Goal: Information Seeking & Learning: Compare options

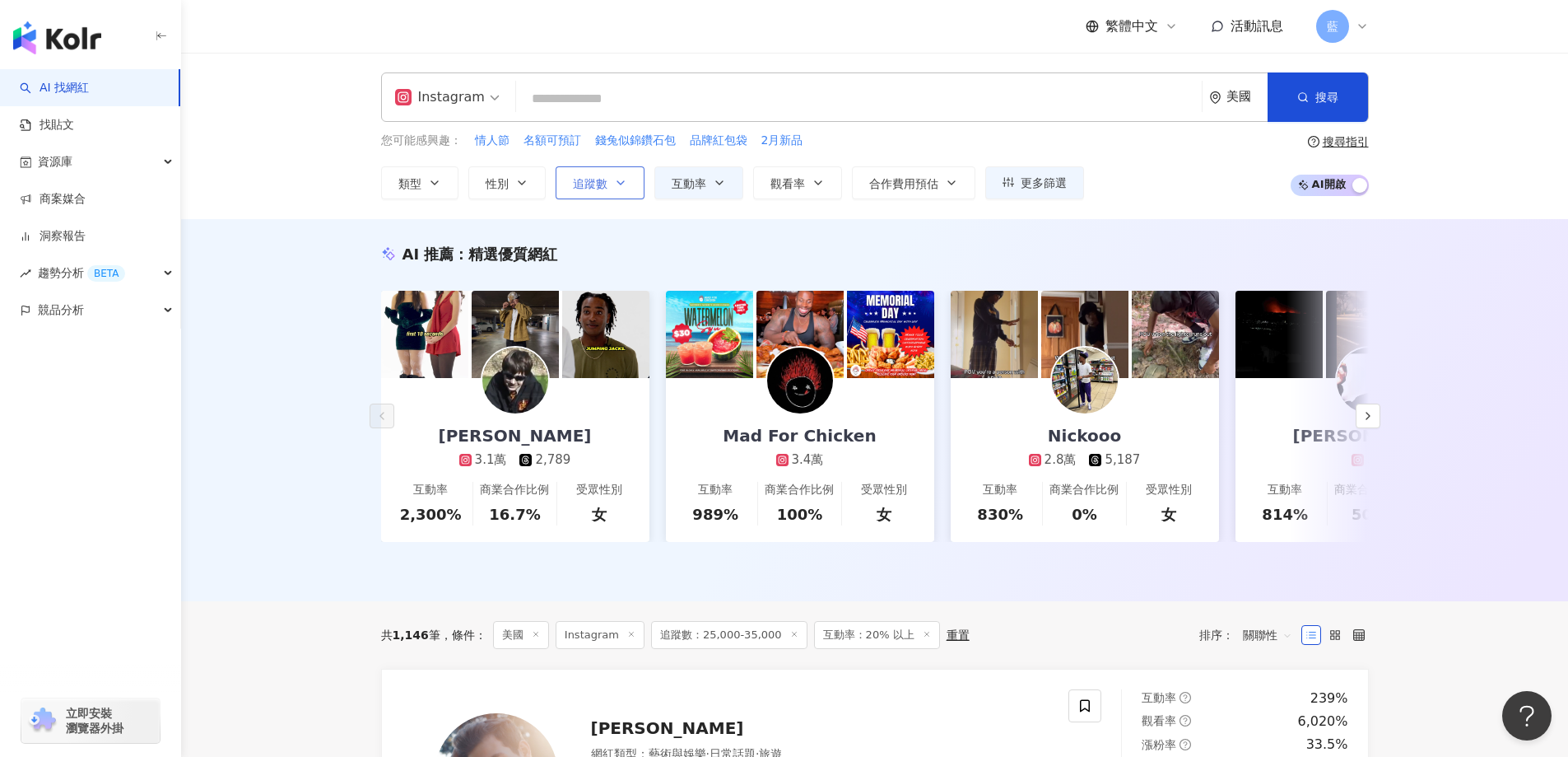
click at [616, 187] on icon "button" at bounding box center [621, 183] width 13 height 13
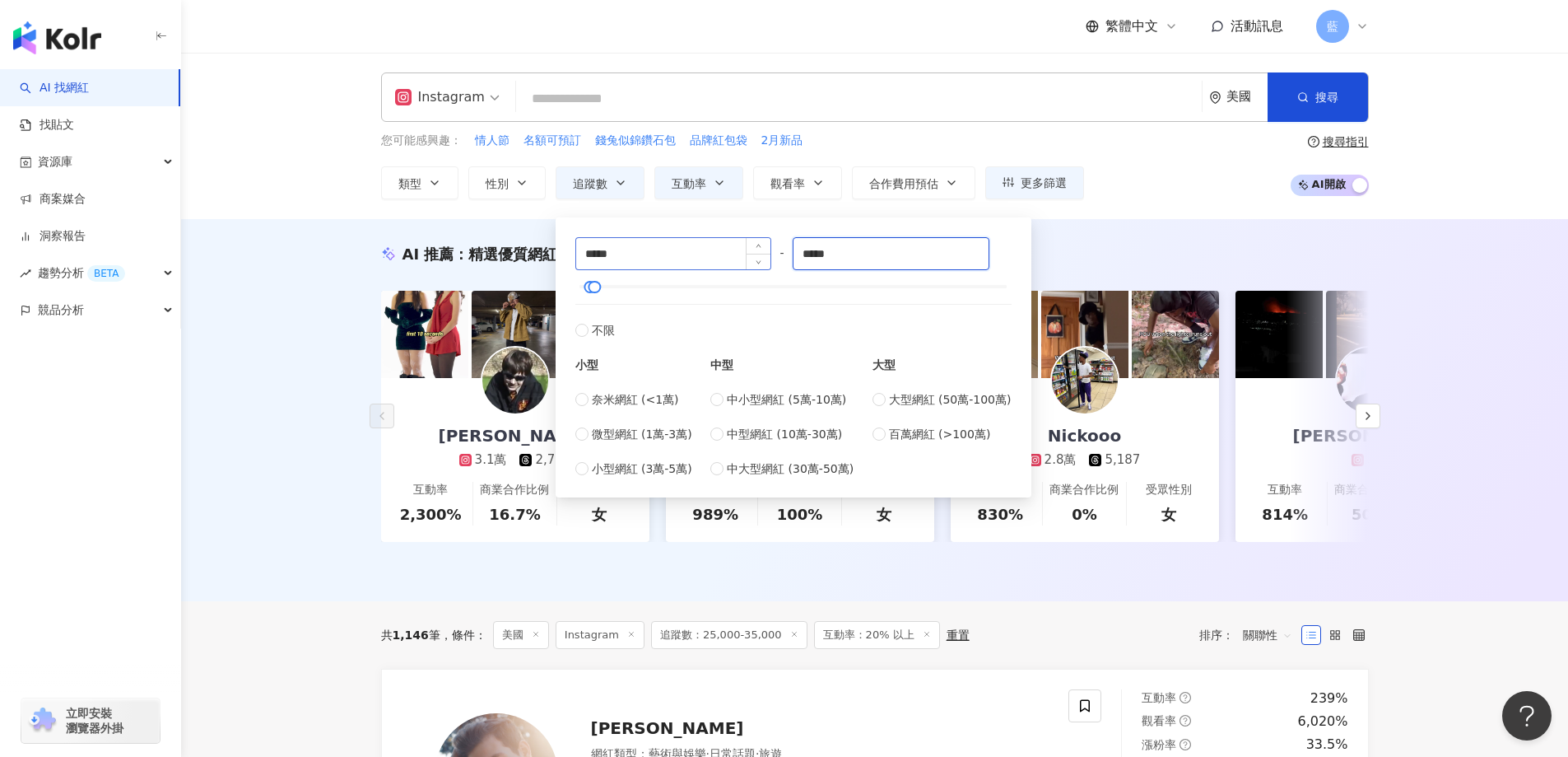
drag, startPoint x: 864, startPoint y: 250, endPoint x: 723, endPoint y: 269, distance: 142.3
click at [723, 269] on div "***** - ***** 不限 小型 奈米網紅 (<1萬) 微型網紅 (1萬-3萬) 小型網紅 (3萬-5萬) 中型 中小型網紅 (5萬-10萬) 中型網紅…" at bounding box center [793, 357] width 436 height 240
click at [828, 252] on input "*****" at bounding box center [891, 254] width 195 height 31
click at [810, 257] on input "*****" at bounding box center [891, 254] width 195 height 31
click at [874, 253] on input "*****" at bounding box center [891, 254] width 195 height 31
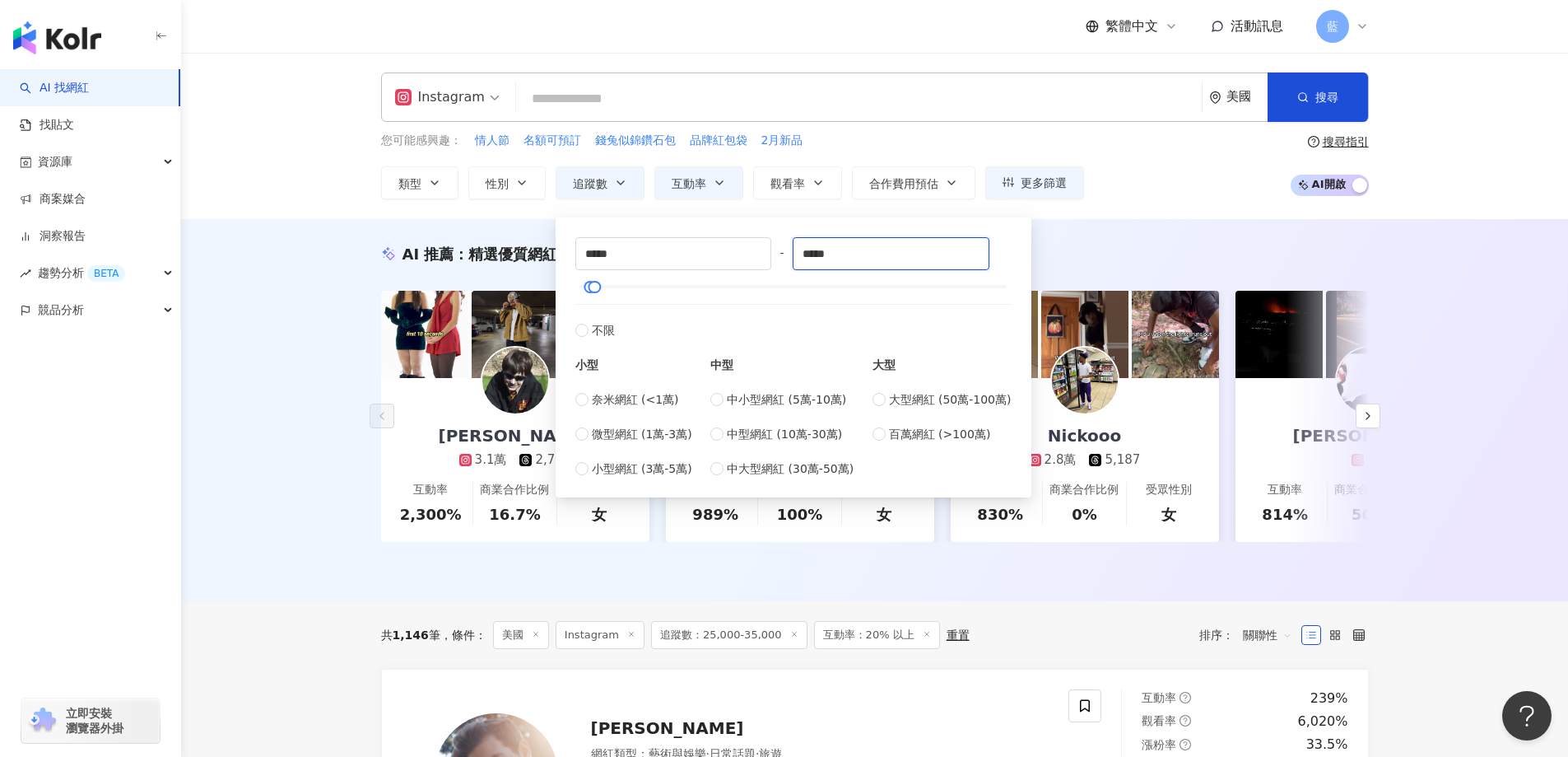
drag, startPoint x: 880, startPoint y: 256, endPoint x: 710, endPoint y: 277, distance: 171.3
click at [710, 277] on div "***** - ***** 不限 小型 奈米網紅 (<1萬) 微型網紅 (1萬-3萬) 小型網紅 (3萬-5萬) 中型 中小型網紅 (5萬-10萬) 中型網紅…" at bounding box center [793, 357] width 436 height 240
click at [854, 261] on input "*****" at bounding box center [891, 254] width 195 height 31
click at [814, 259] on input "*****" at bounding box center [891, 254] width 195 height 31
click at [860, 250] on input "*****" at bounding box center [891, 254] width 195 height 31
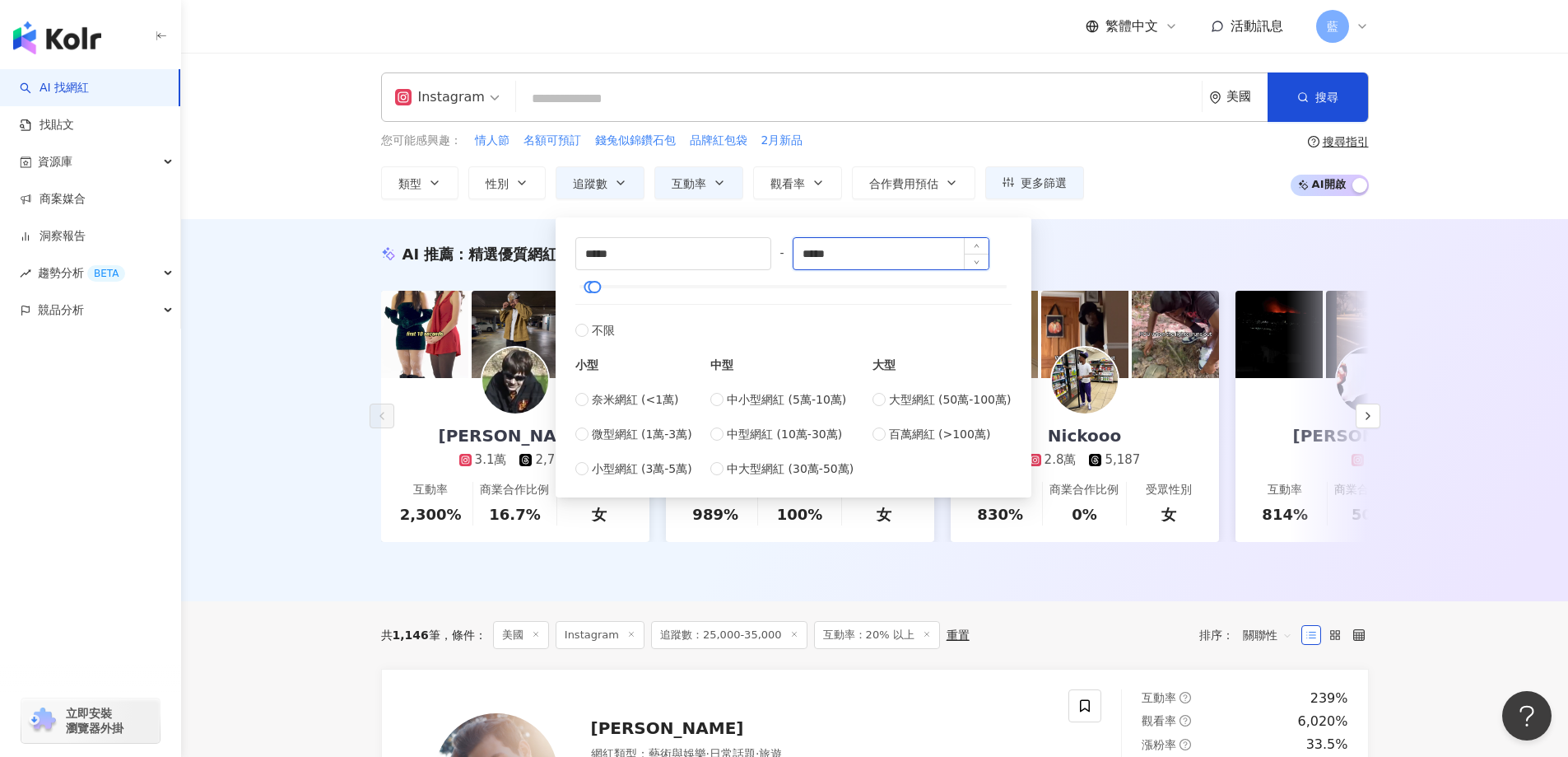
click at [821, 258] on input "*****" at bounding box center [891, 254] width 195 height 31
click at [812, 259] on input "*****" at bounding box center [891, 254] width 195 height 31
type input "*****"
click at [1086, 254] on div "AI 推薦 ： 精選優質網紅" at bounding box center [874, 254] width 988 height 21
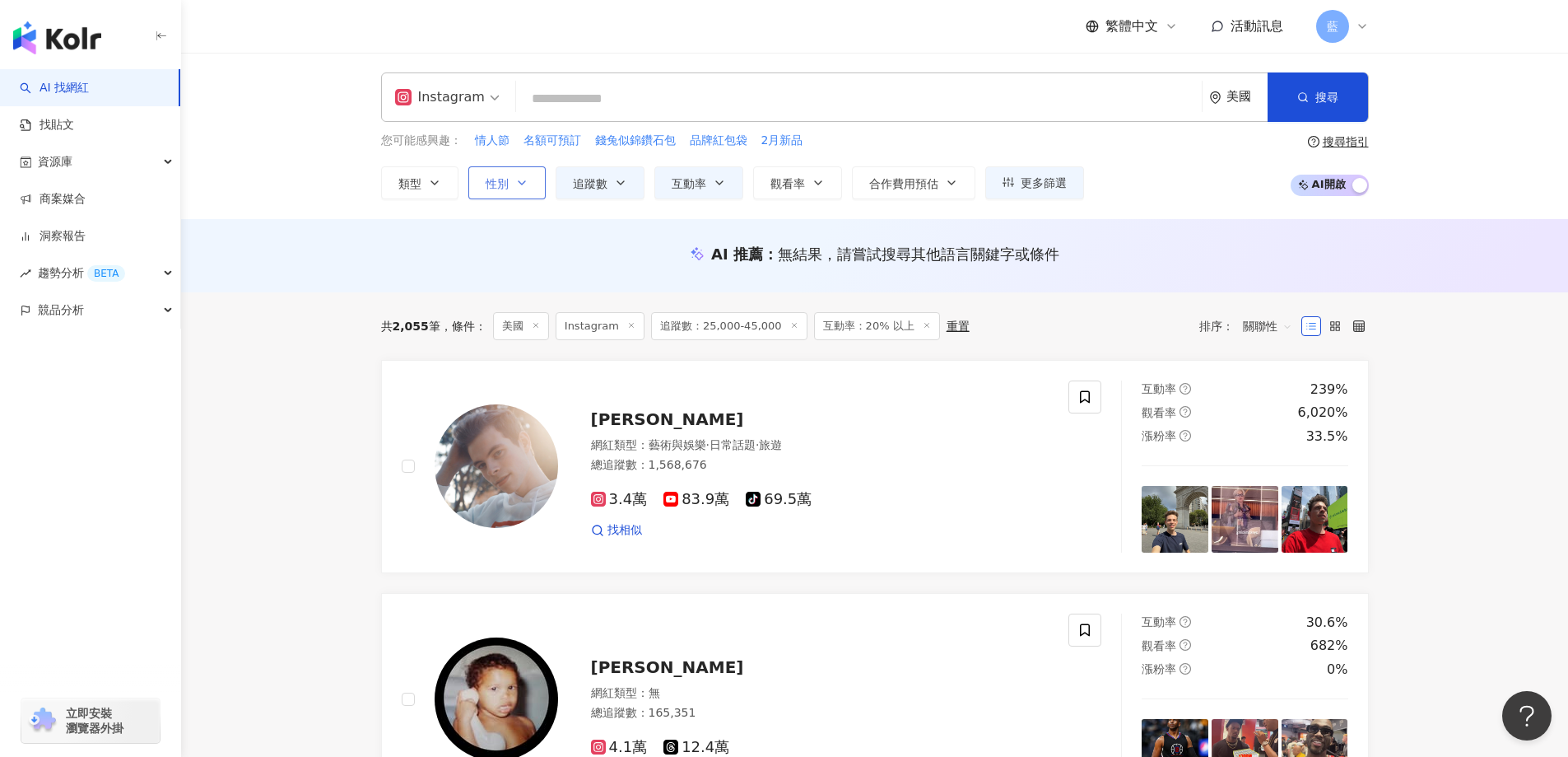
click at [515, 190] on button "性別" at bounding box center [507, 183] width 77 height 33
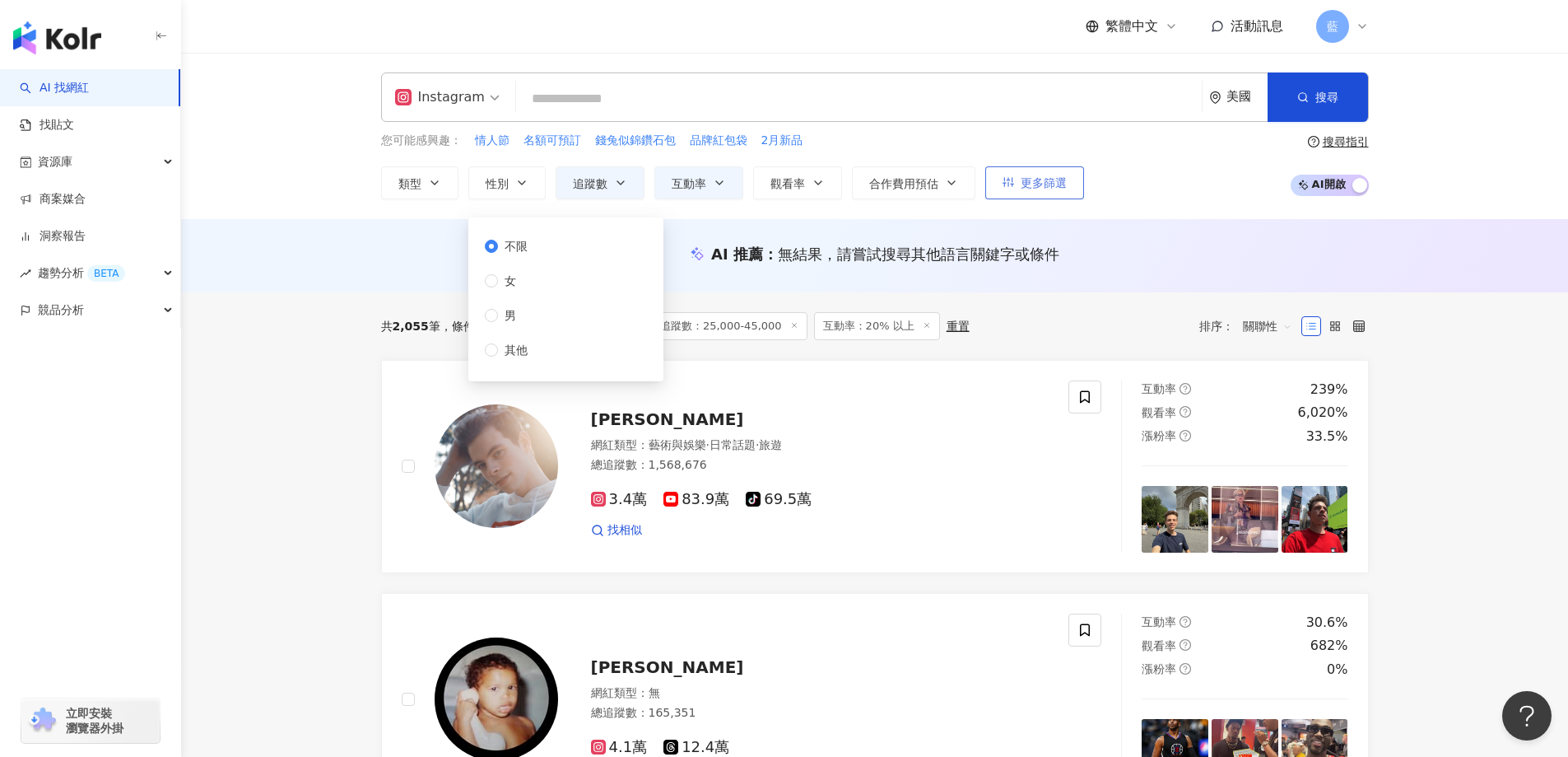
click at [1036, 176] on span "更多篩選" at bounding box center [1042, 183] width 46 height 13
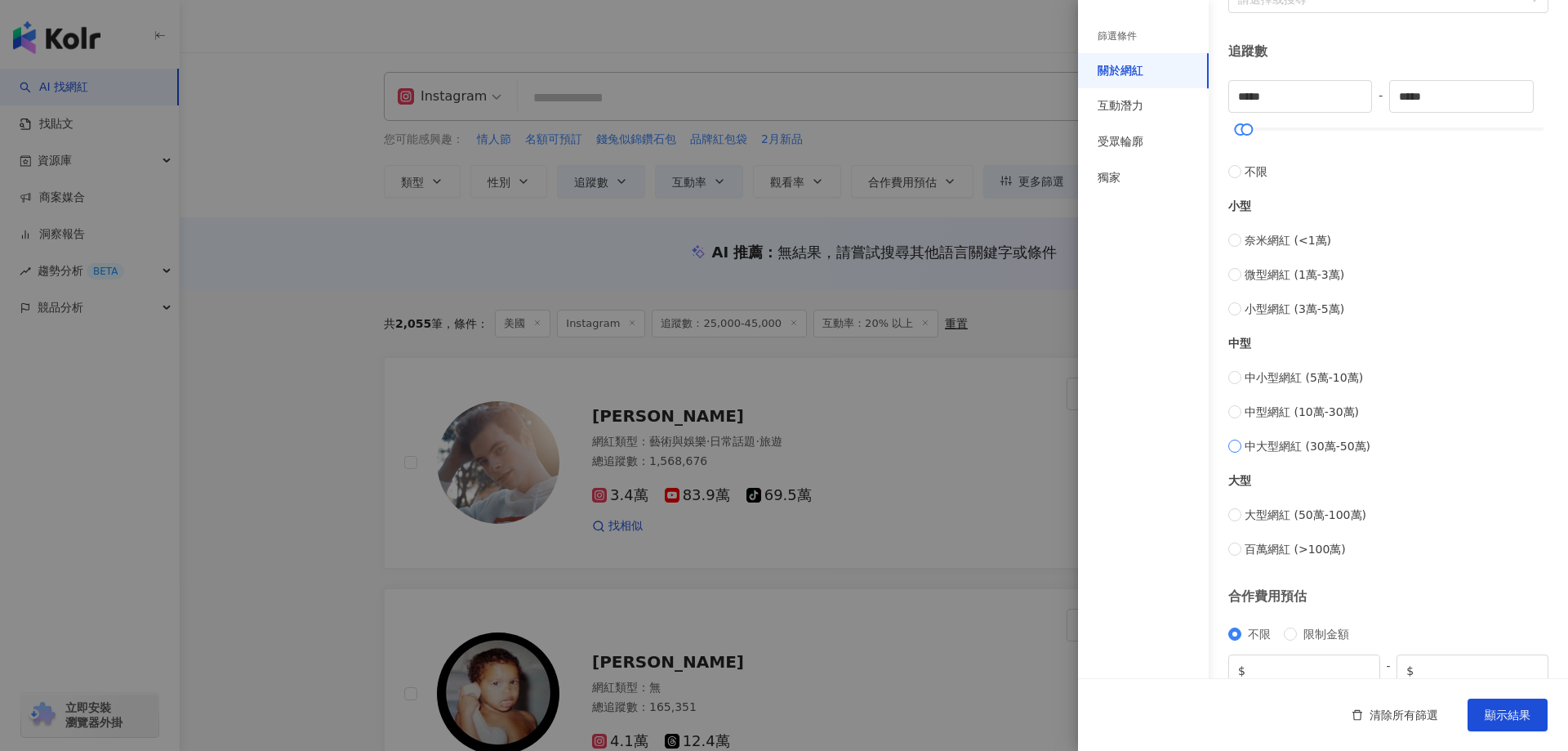
scroll to position [483, 0]
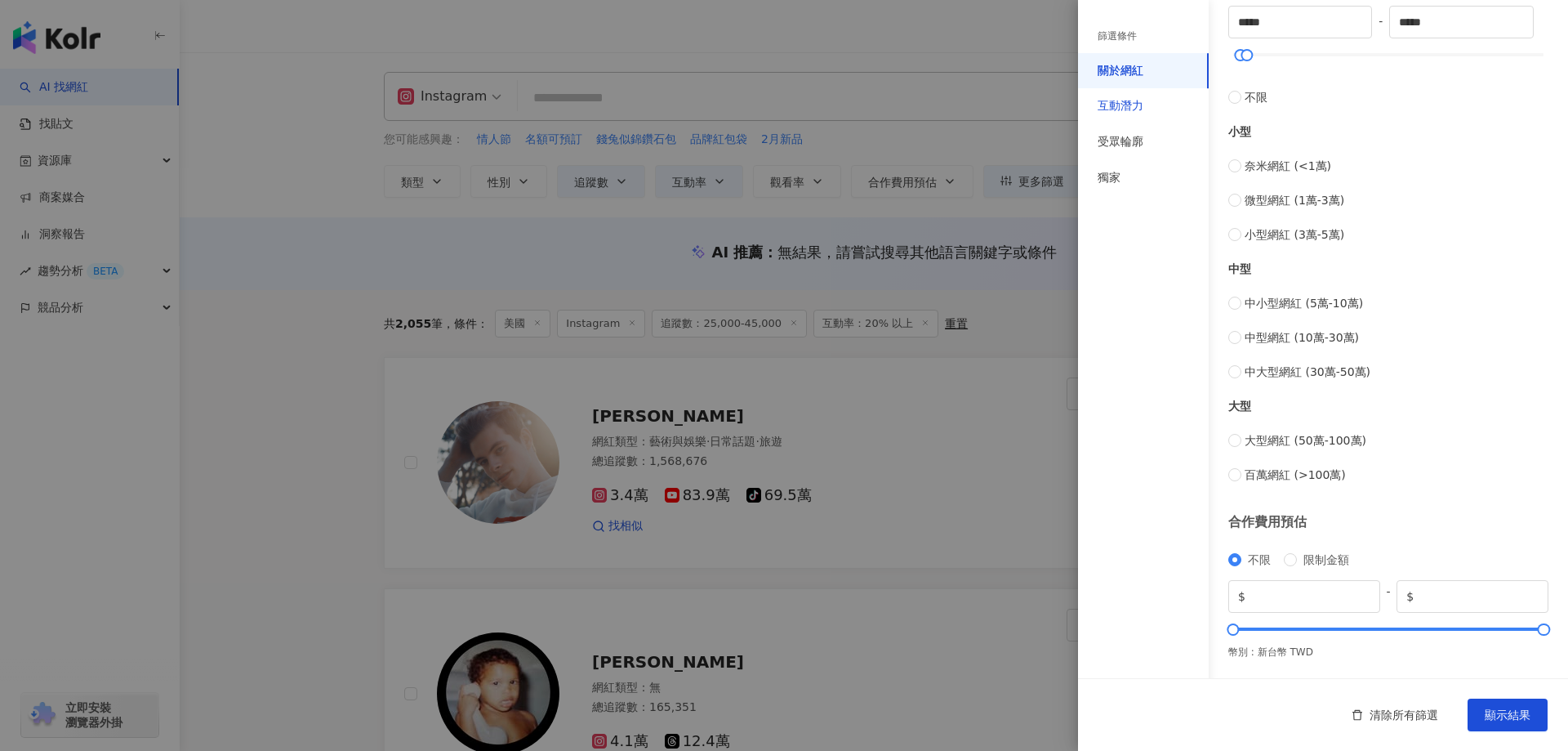
click at [1138, 110] on div "互動潛力" at bounding box center [1120, 106] width 45 height 16
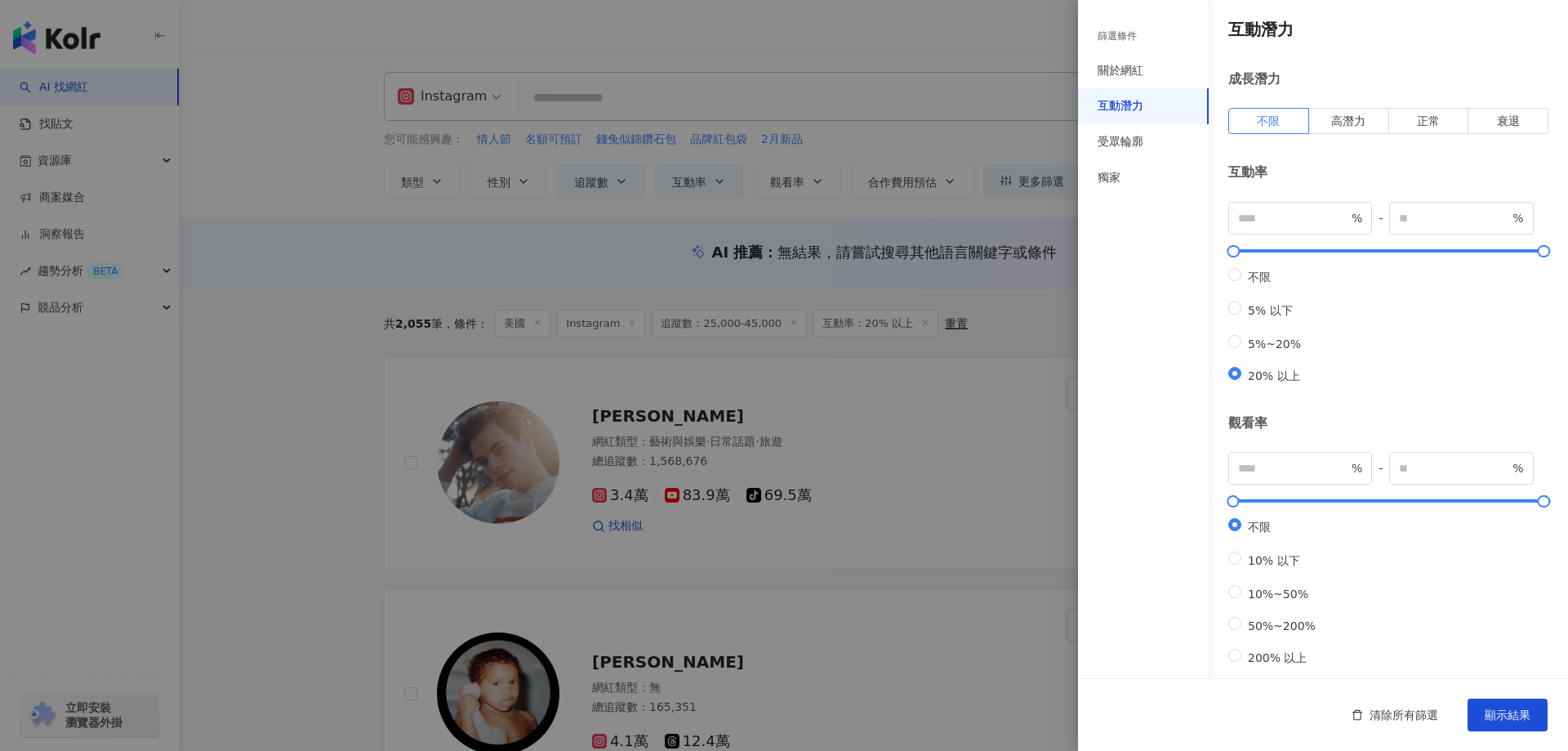
scroll to position [0, 0]
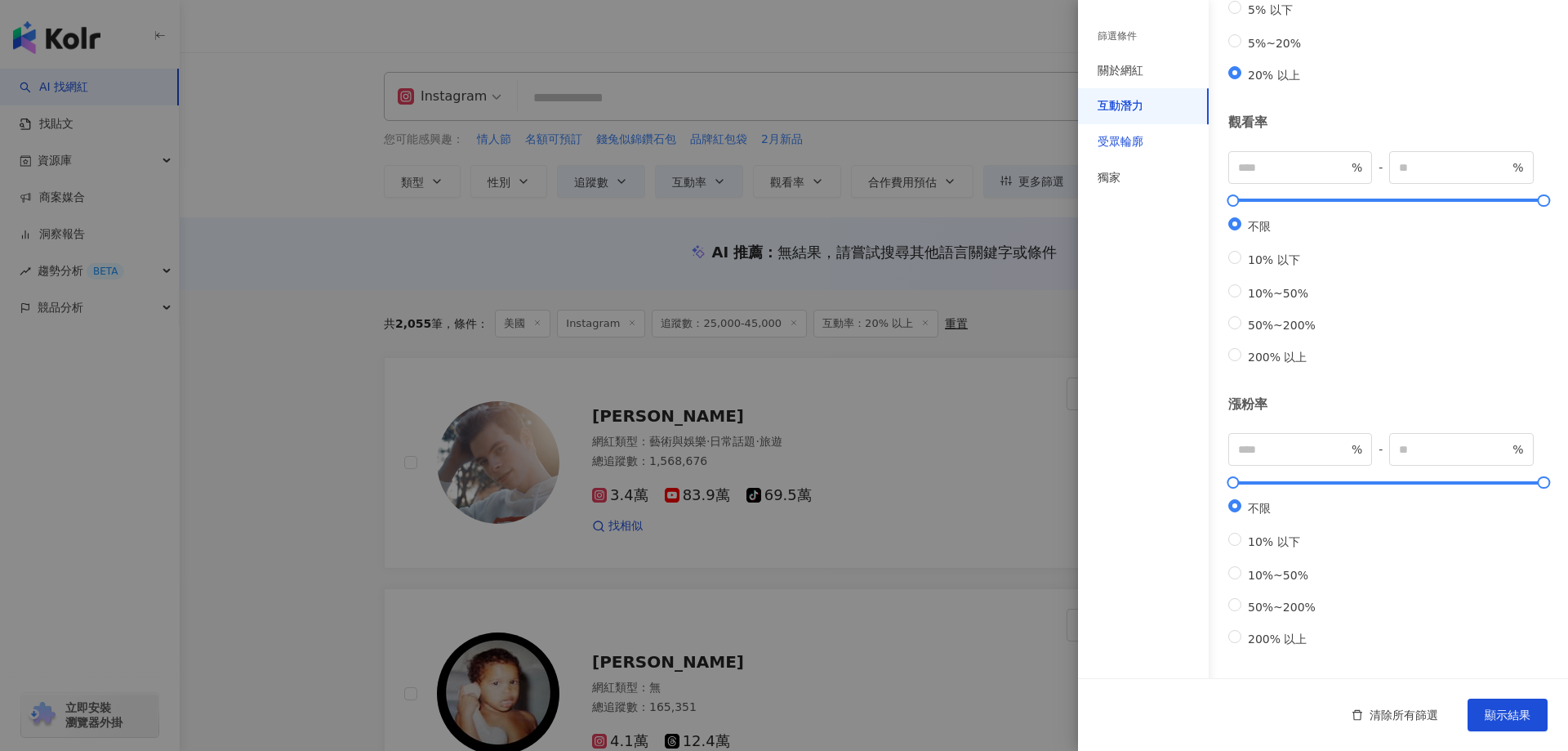
click at [1104, 147] on div "受眾輪廓" at bounding box center [1120, 142] width 45 height 16
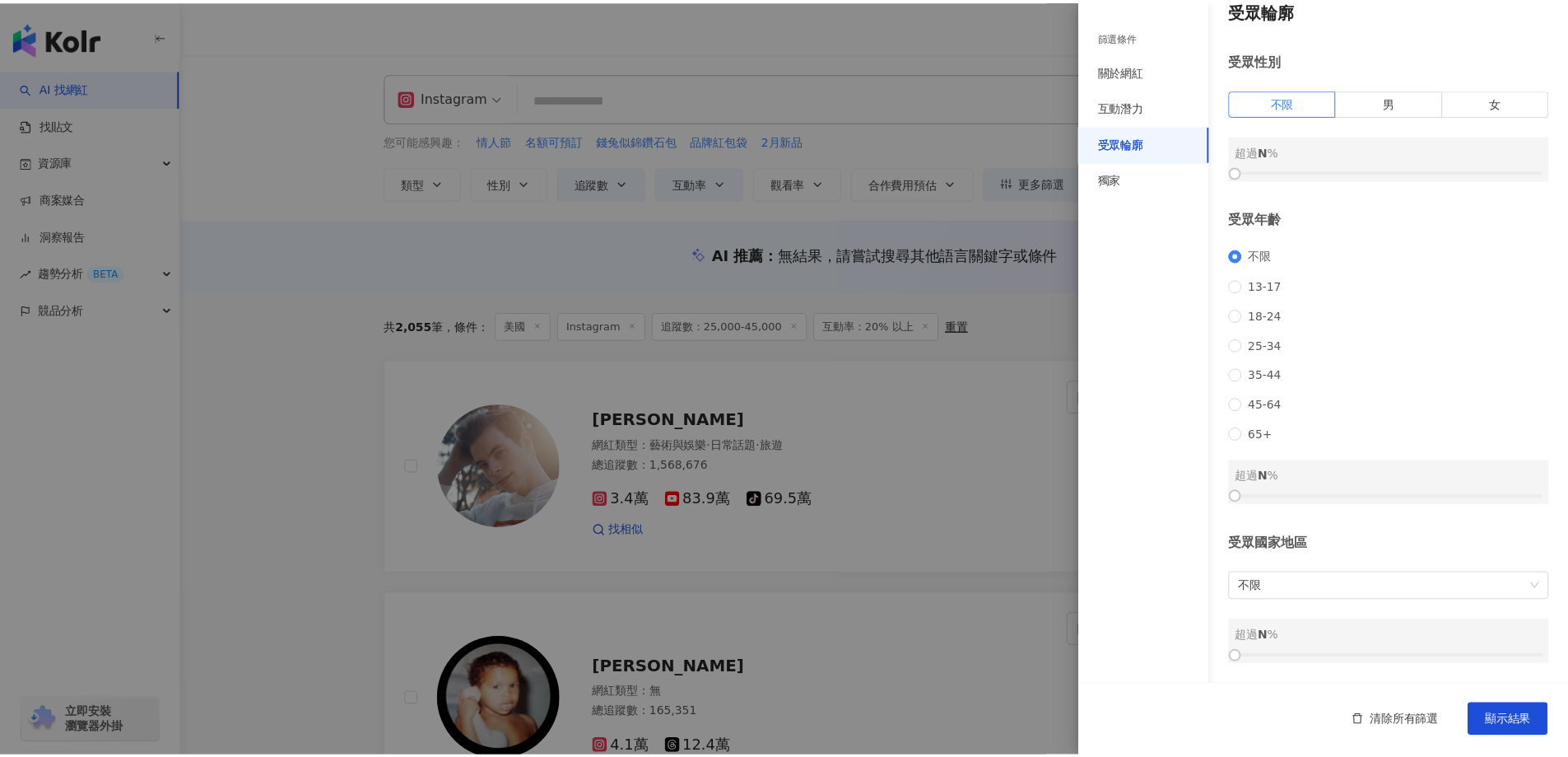
scroll to position [43, 0]
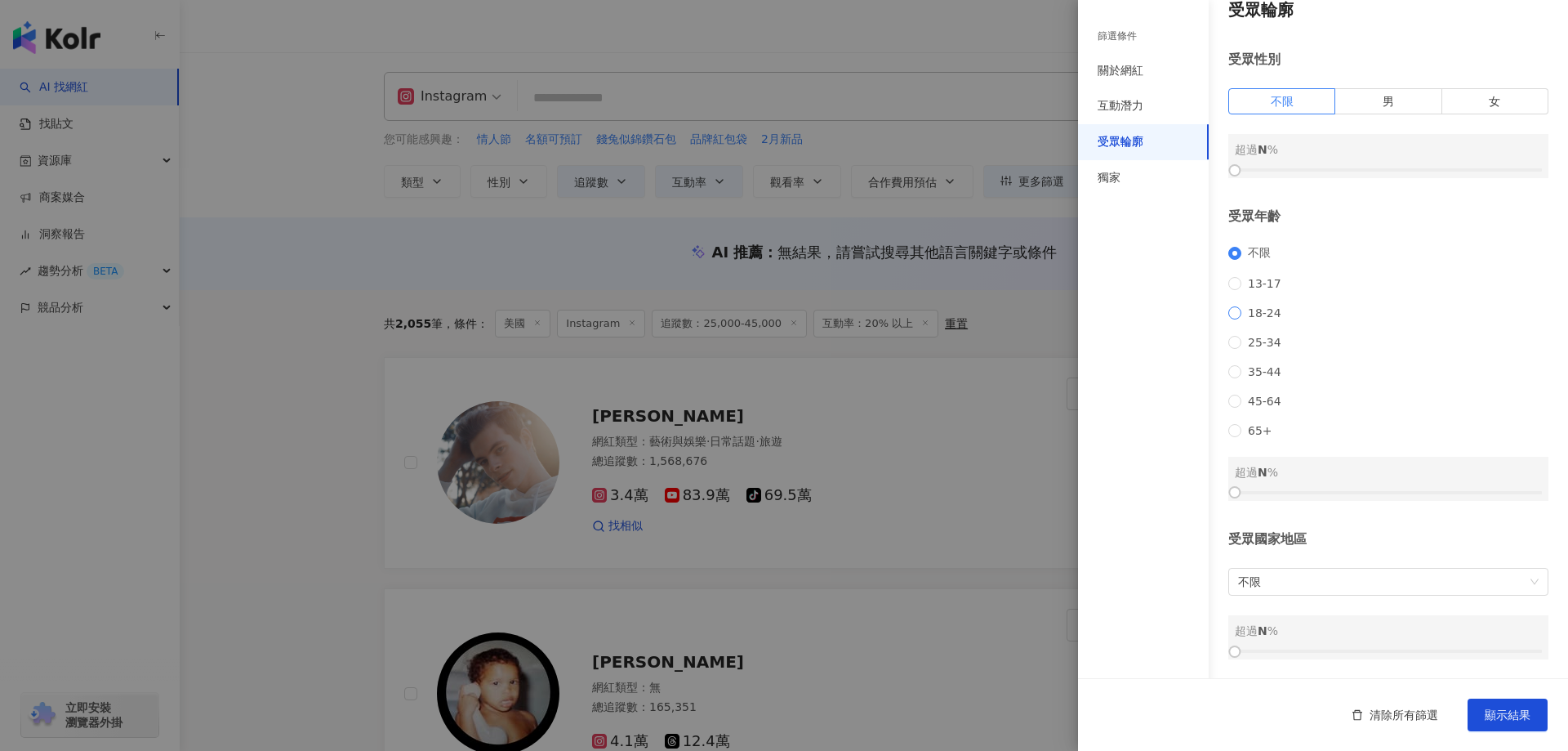
drag, startPoint x: 1255, startPoint y: 294, endPoint x: 1265, endPoint y: 299, distance: 11.2
click at [1255, 307] on span "18-24" at bounding box center [1265, 313] width 46 height 13
click at [1506, 708] on span "顯示結果" at bounding box center [1508, 715] width 45 height 13
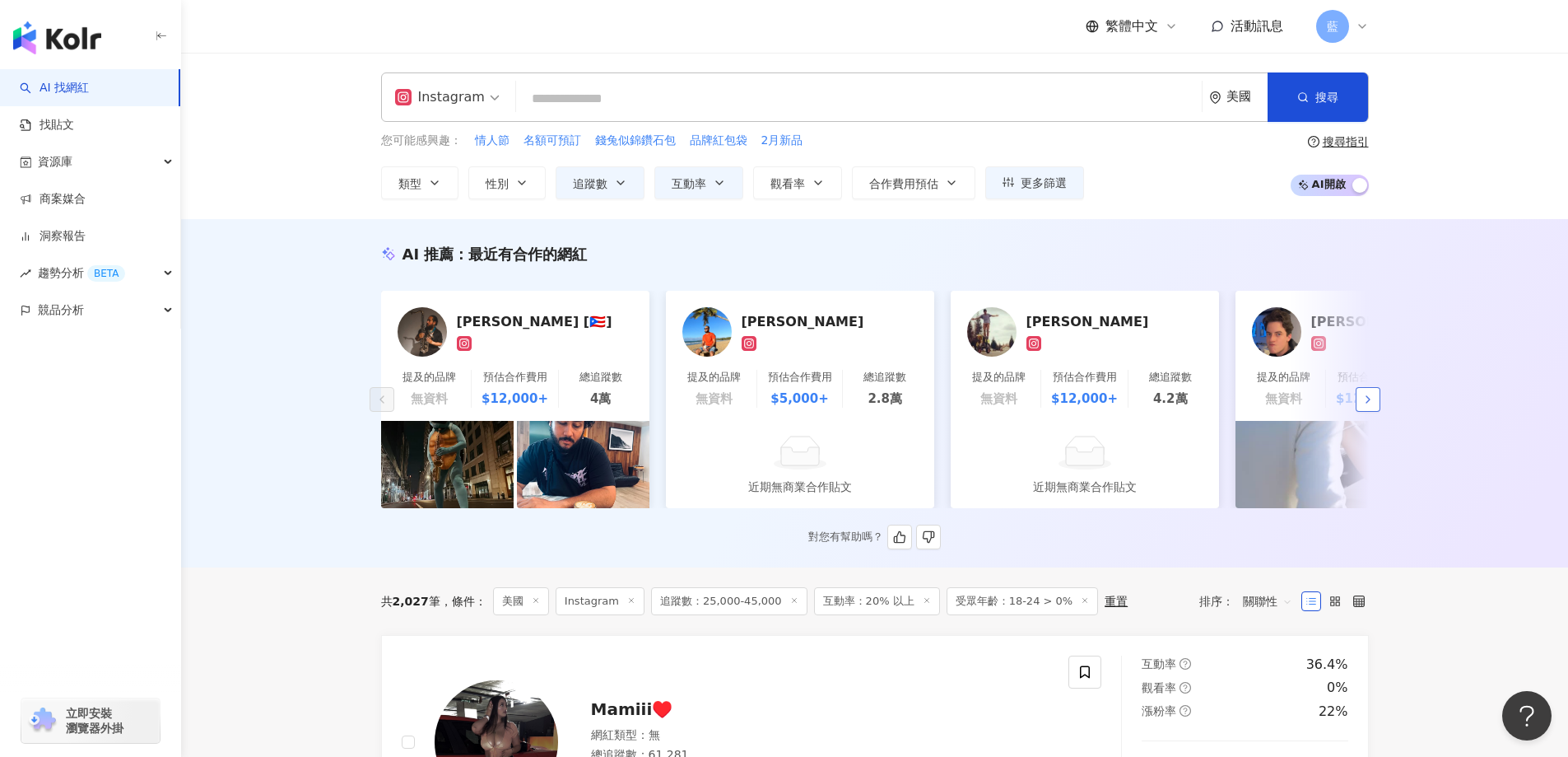
click at [1371, 406] on icon "button" at bounding box center [1367, 399] width 13 height 13
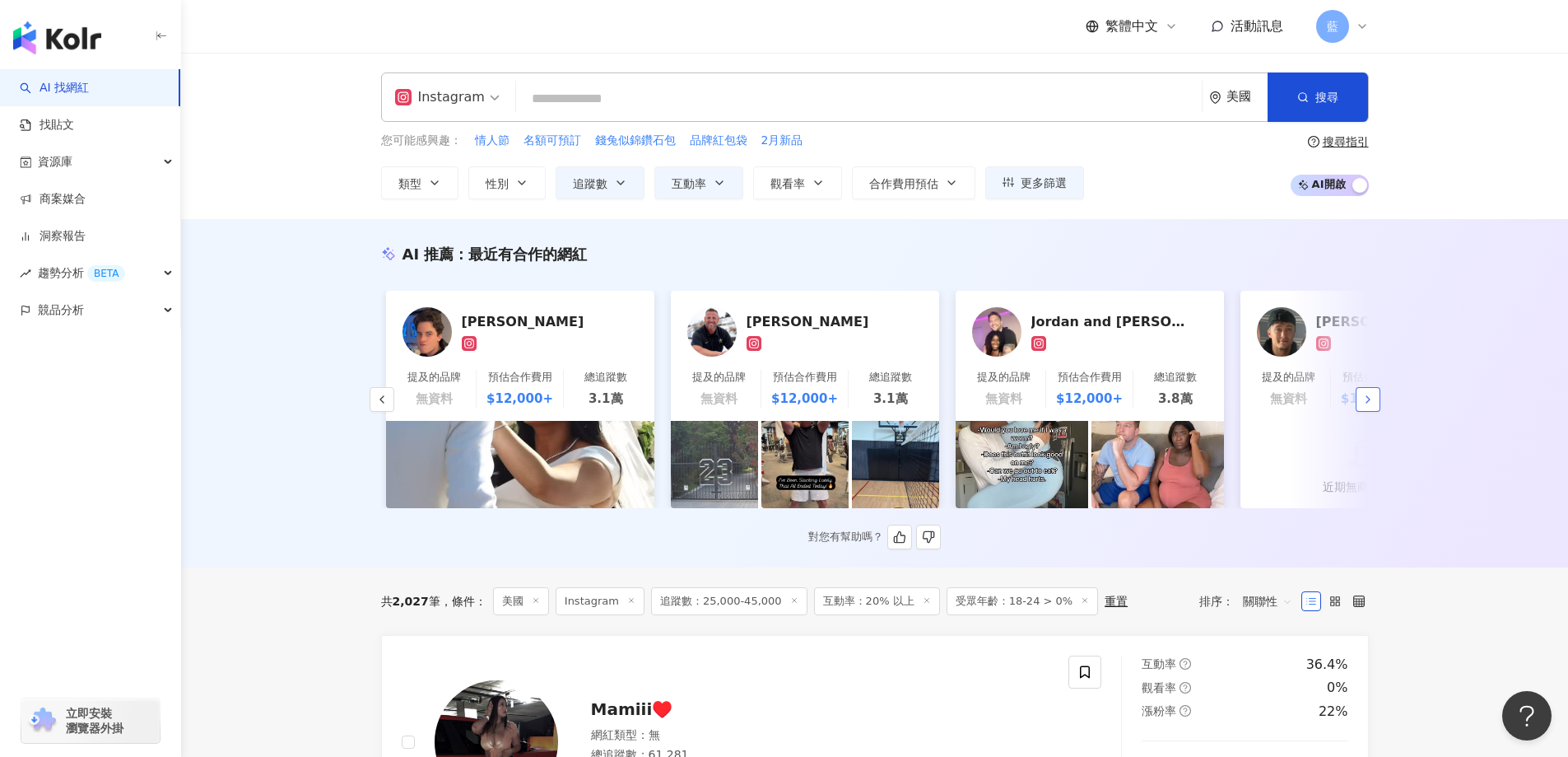
scroll to position [0, 854]
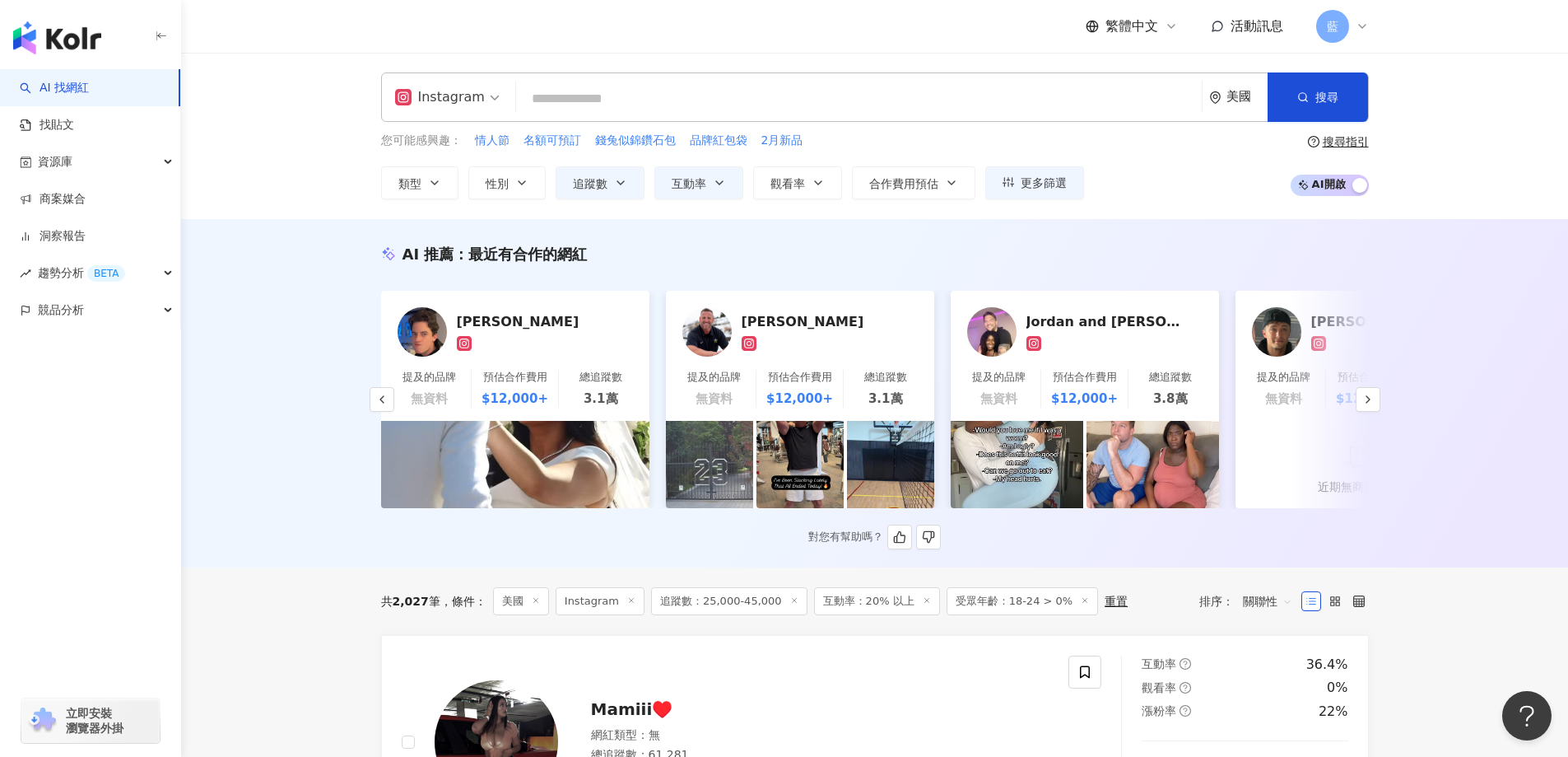
drag, startPoint x: 523, startPoint y: 313, endPoint x: 497, endPoint y: 328, distance: 30.0
click at [497, 328] on div "Cal Parsons" at bounding box center [539, 321] width 165 height 16
click at [1375, 404] on button "button" at bounding box center [1368, 400] width 25 height 25
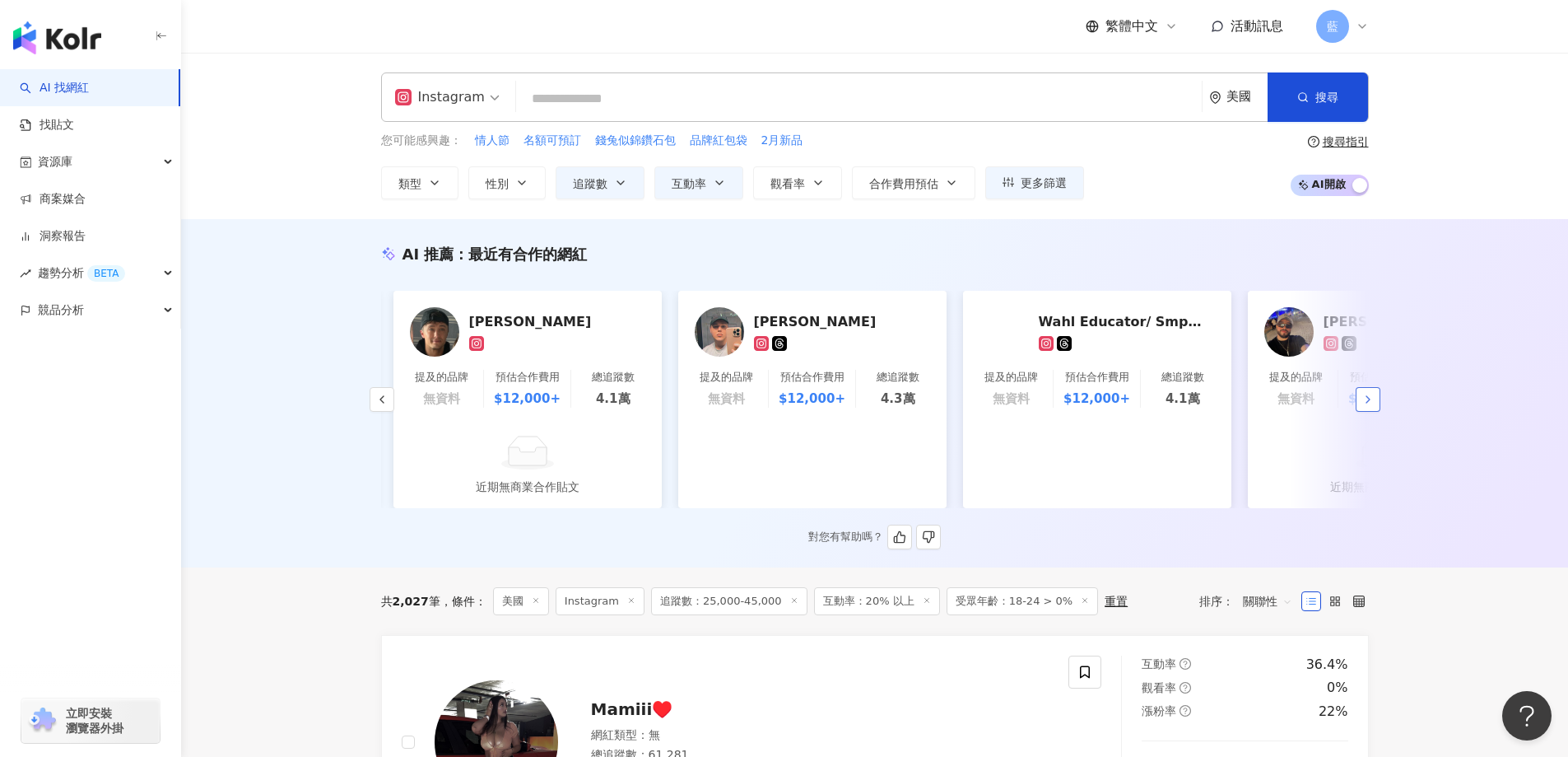
scroll to position [0, 1709]
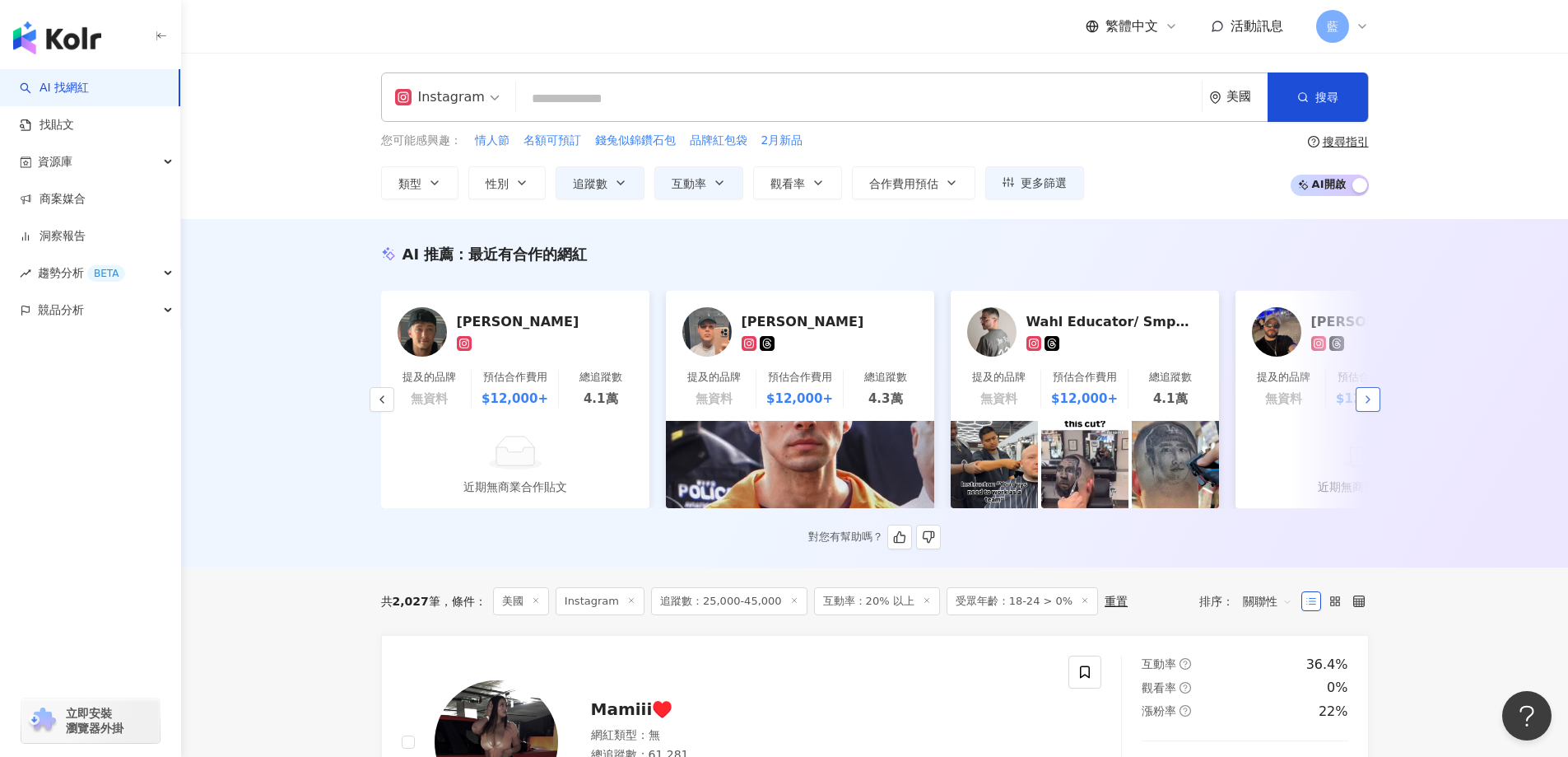
click at [1375, 404] on button "button" at bounding box center [1368, 400] width 25 height 25
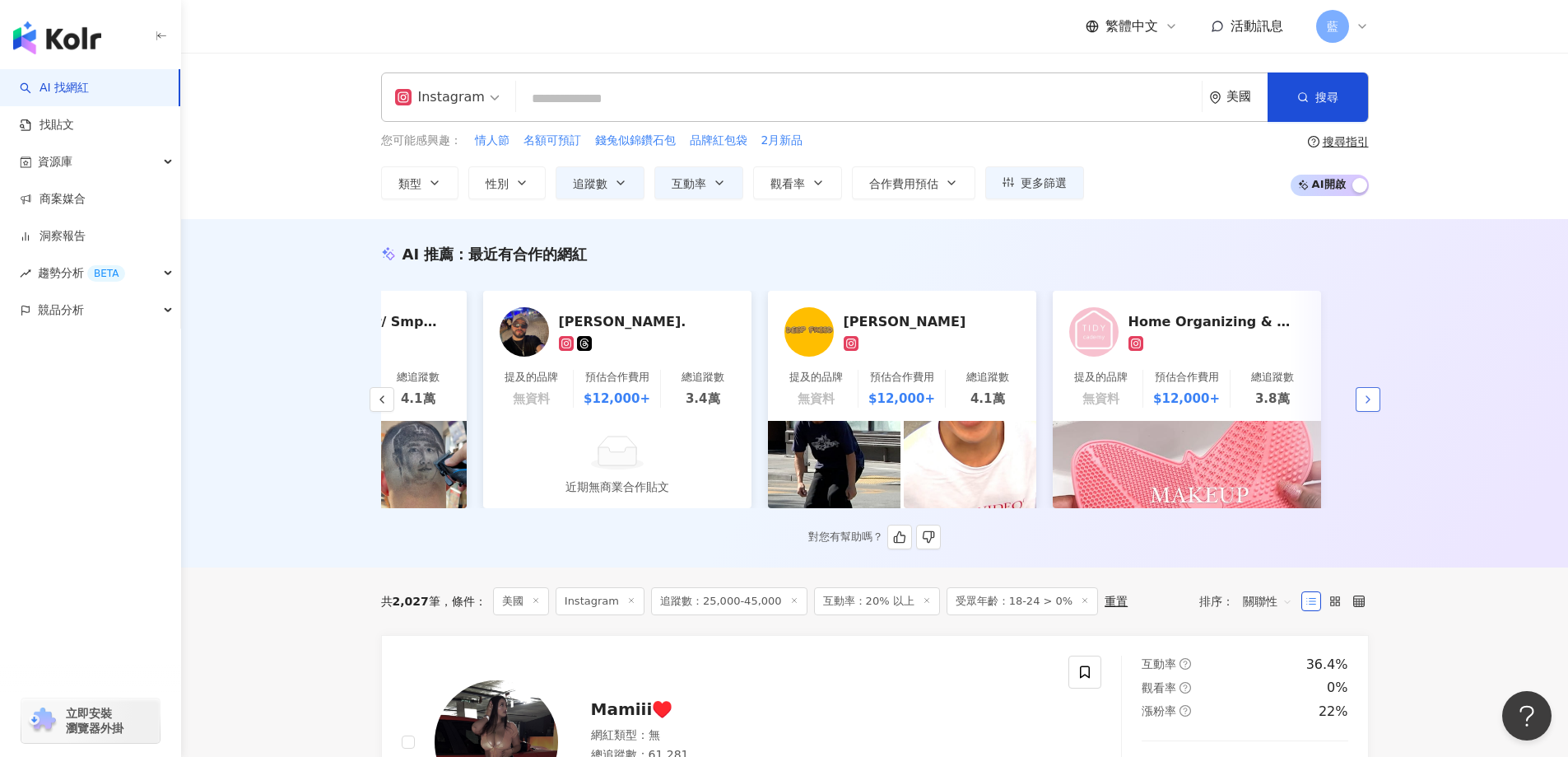
scroll to position [0, 2462]
click at [915, 440] on img at bounding box center [968, 464] width 133 height 87
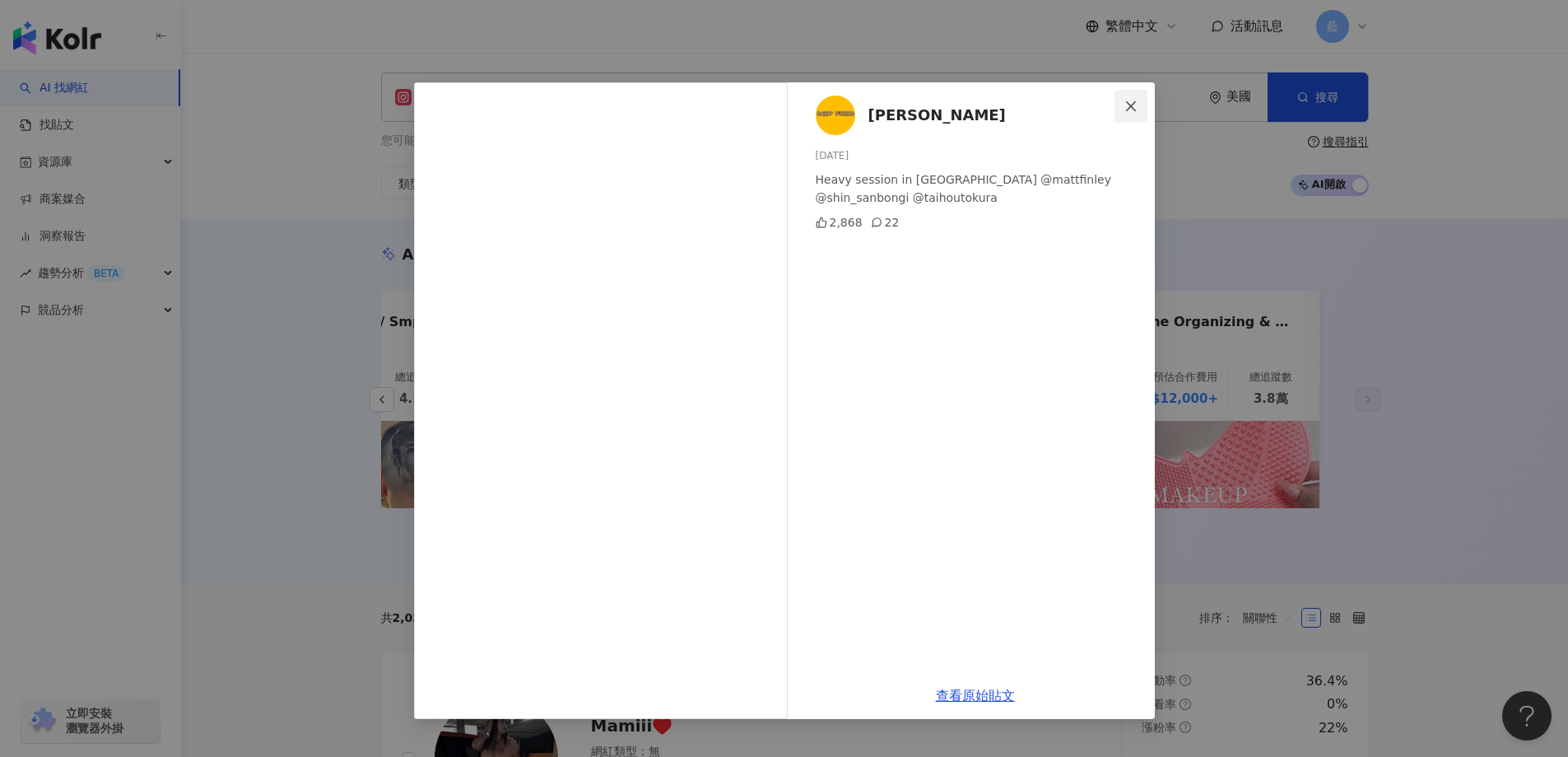
click at [1124, 110] on icon "close" at bounding box center [1130, 106] width 13 height 13
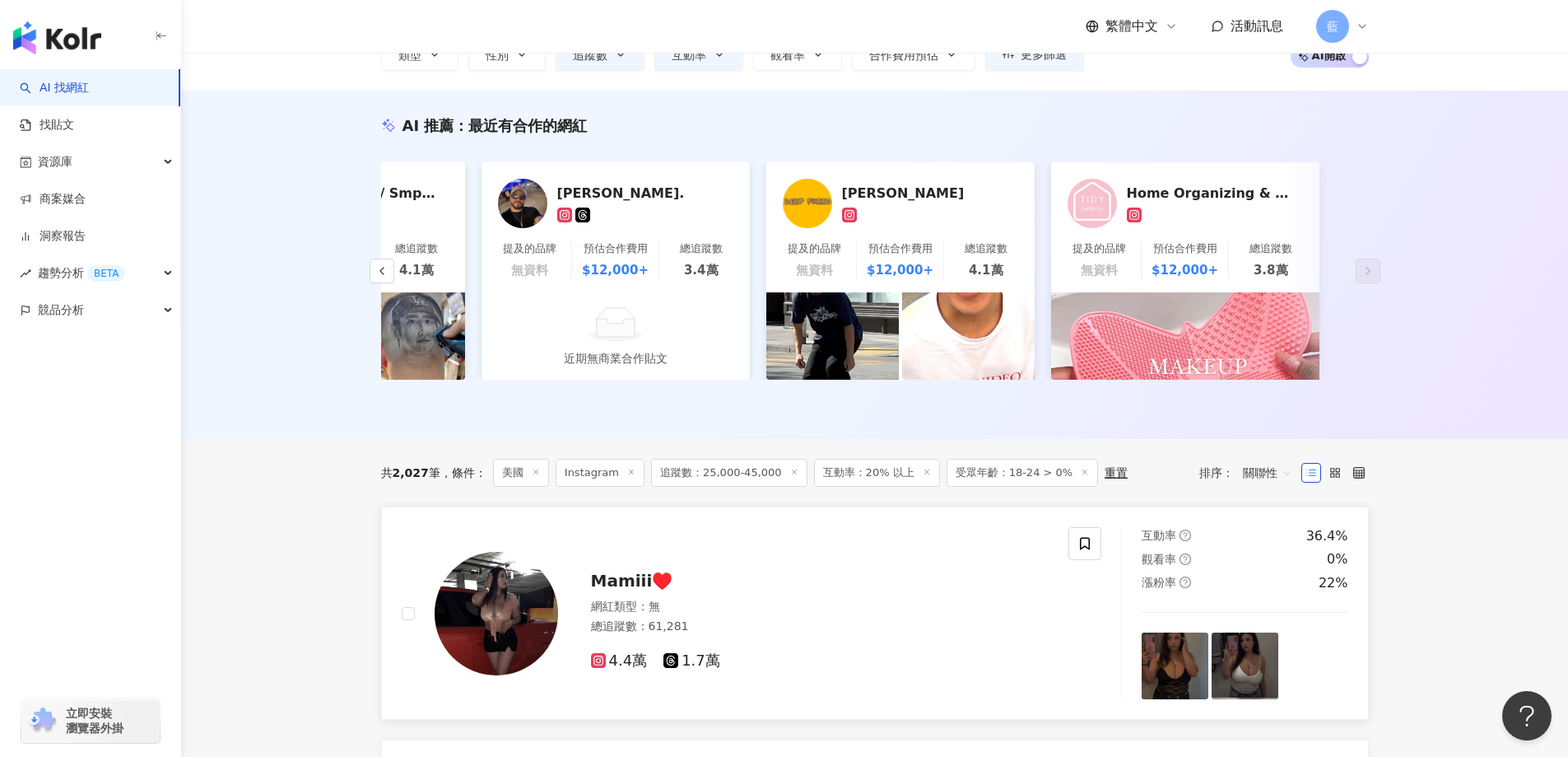
scroll to position [411, 0]
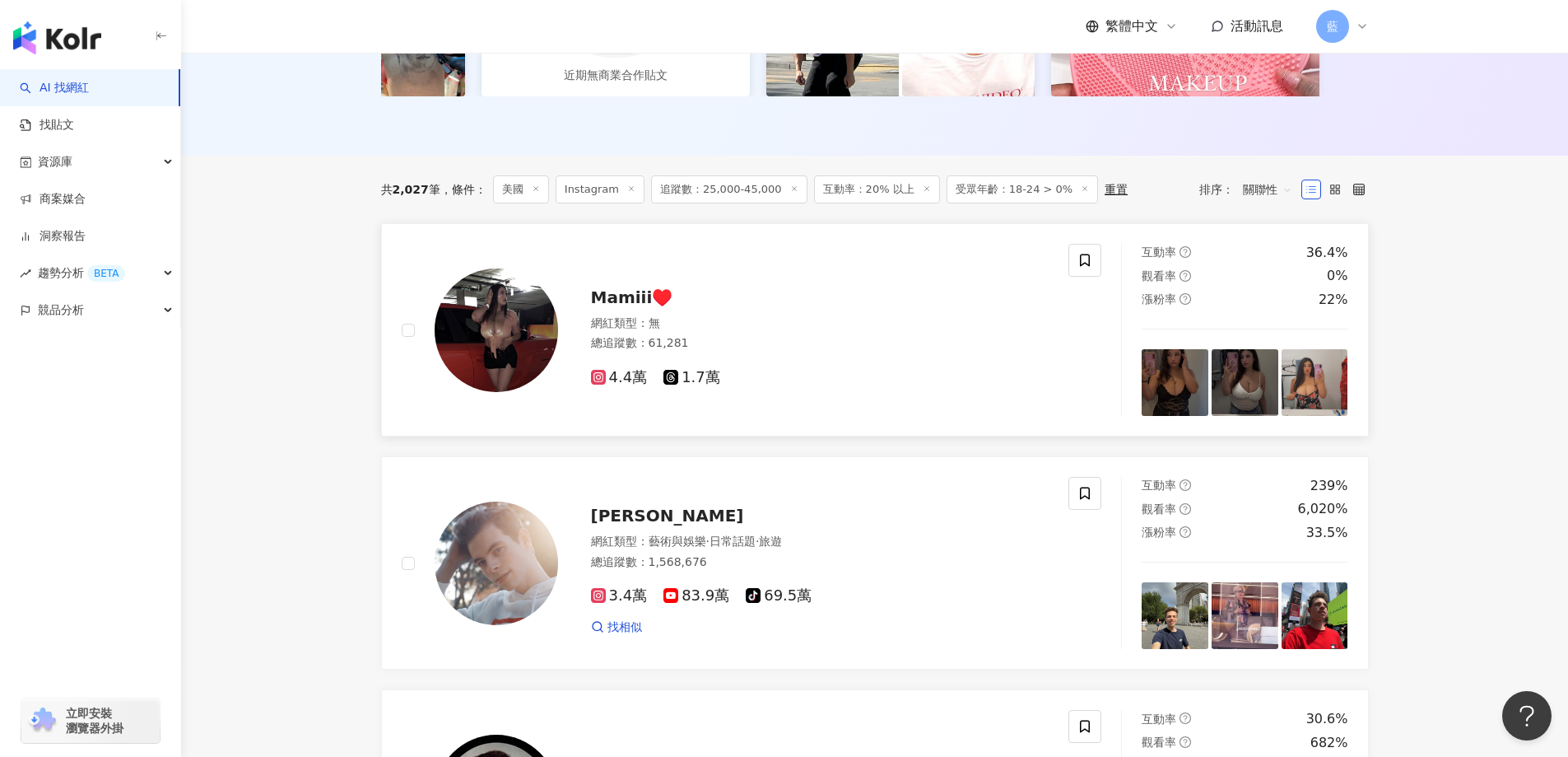
click at [644, 307] on span "Mamiii♥️" at bounding box center [632, 297] width 82 height 20
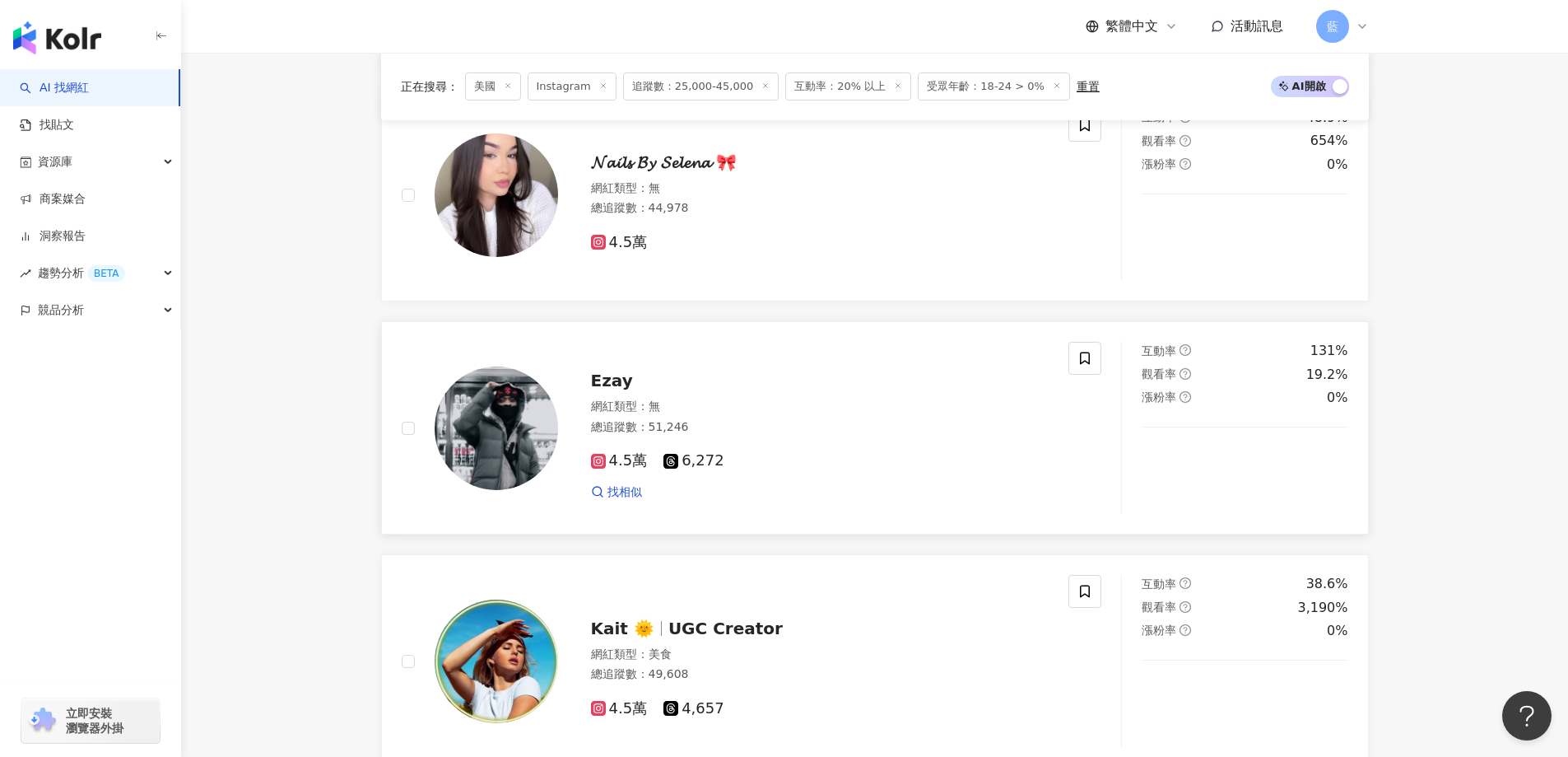
scroll to position [2552, 0]
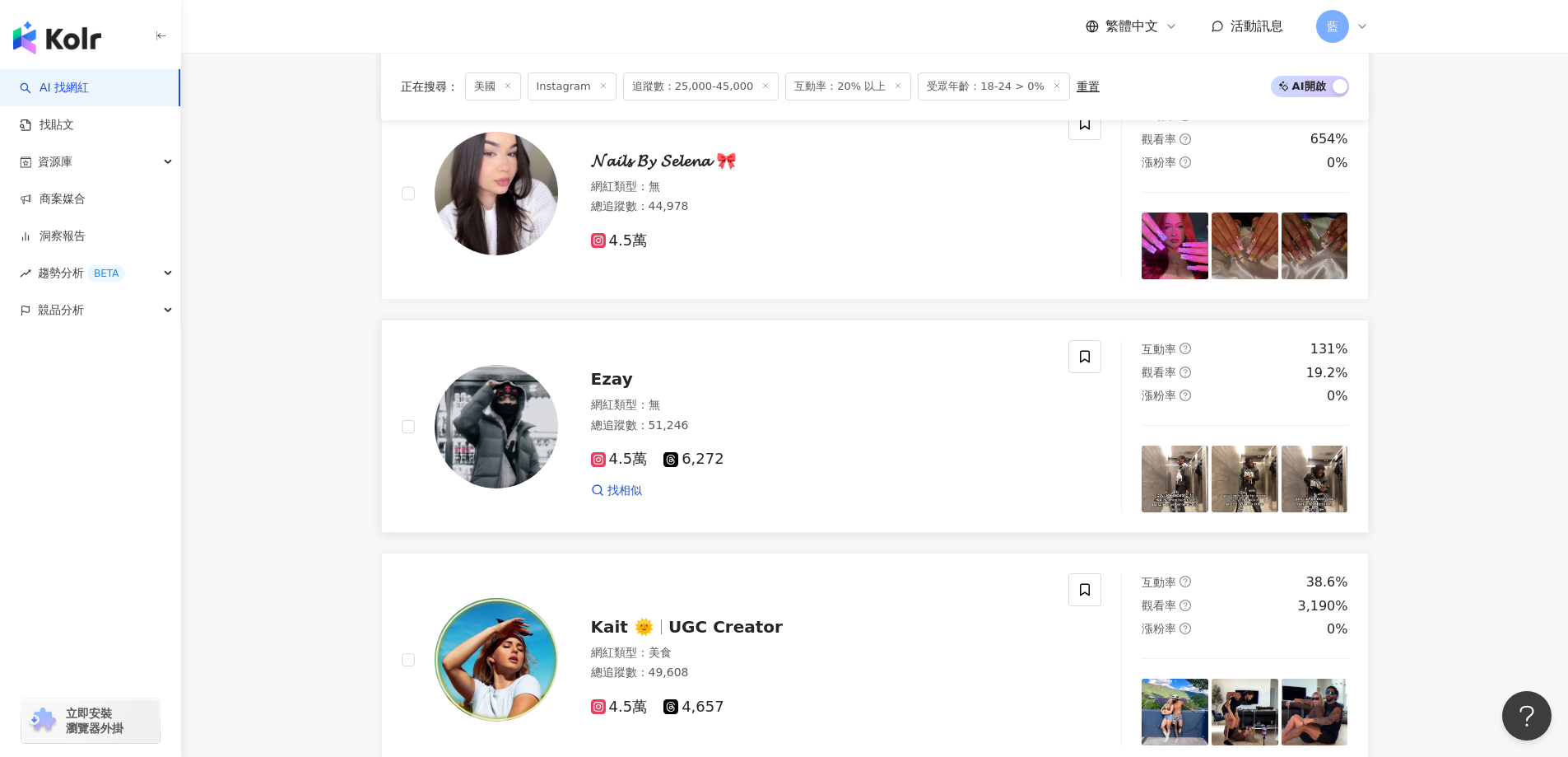
click at [613, 389] on span "Ezay" at bounding box center [612, 379] width 42 height 20
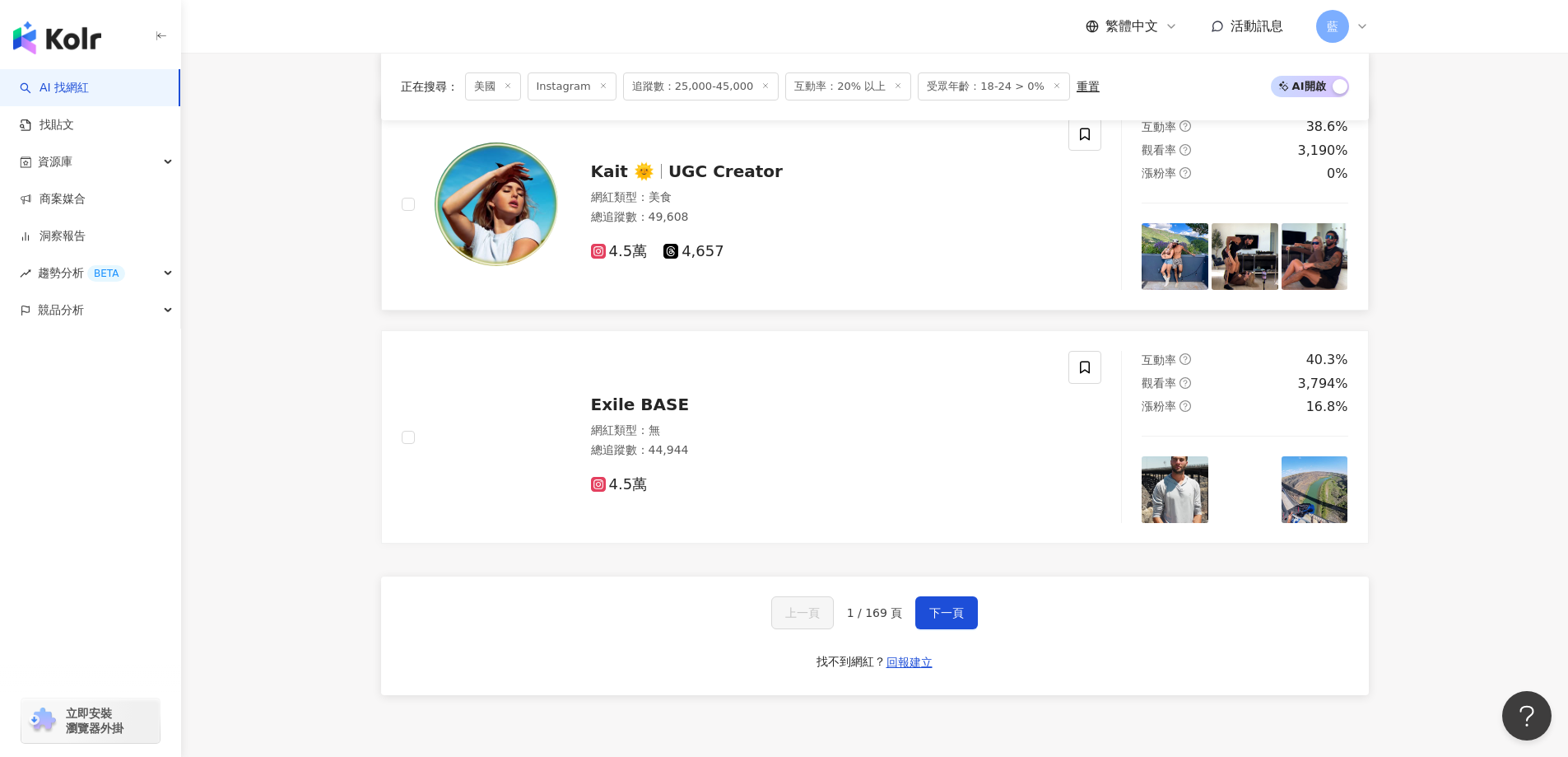
scroll to position [2963, 0]
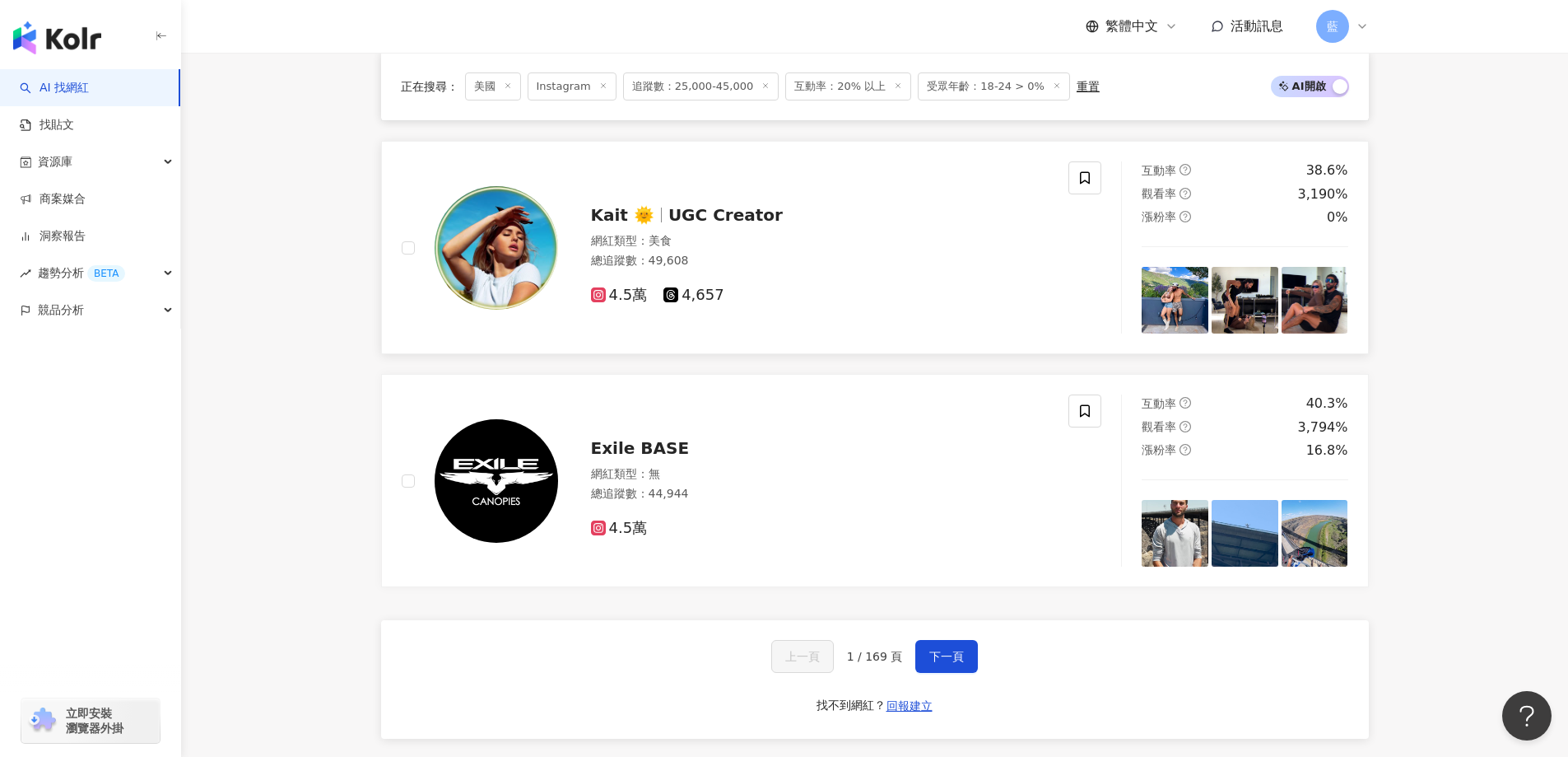
click at [710, 225] on span "UGC Creator" at bounding box center [725, 215] width 115 height 20
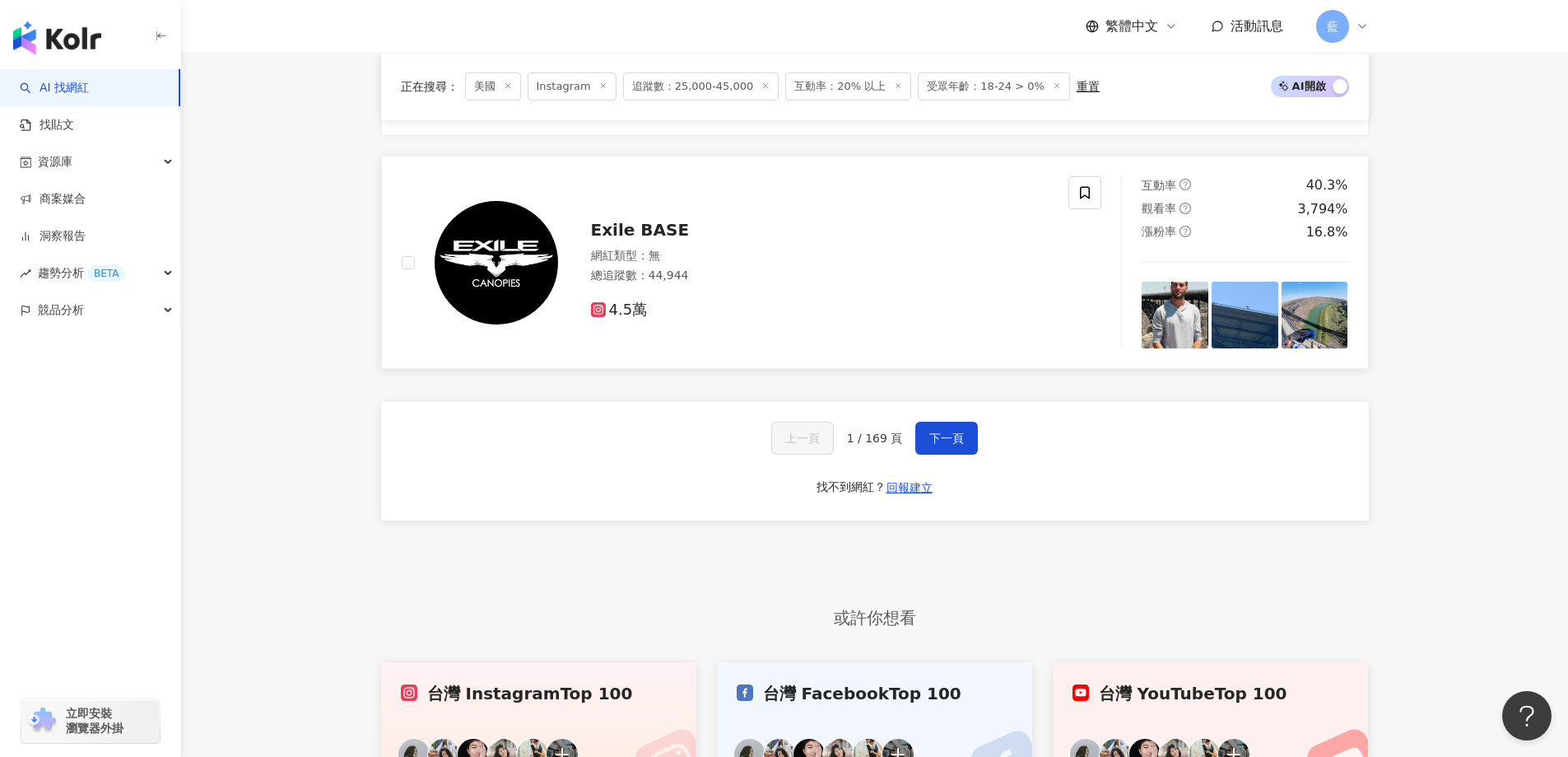
scroll to position [3211, 0]
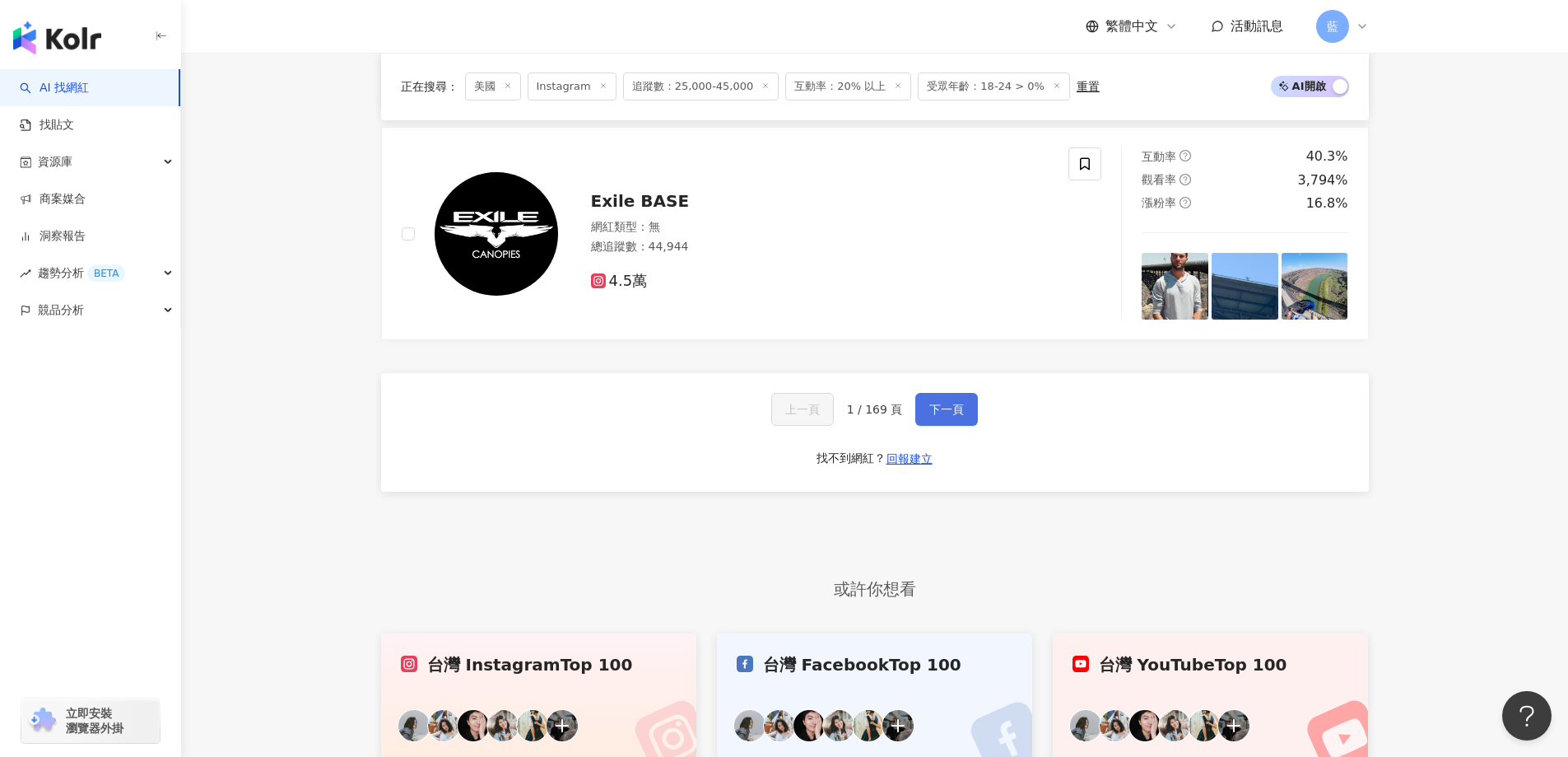
click at [945, 416] on span "下一頁" at bounding box center [946, 409] width 35 height 13
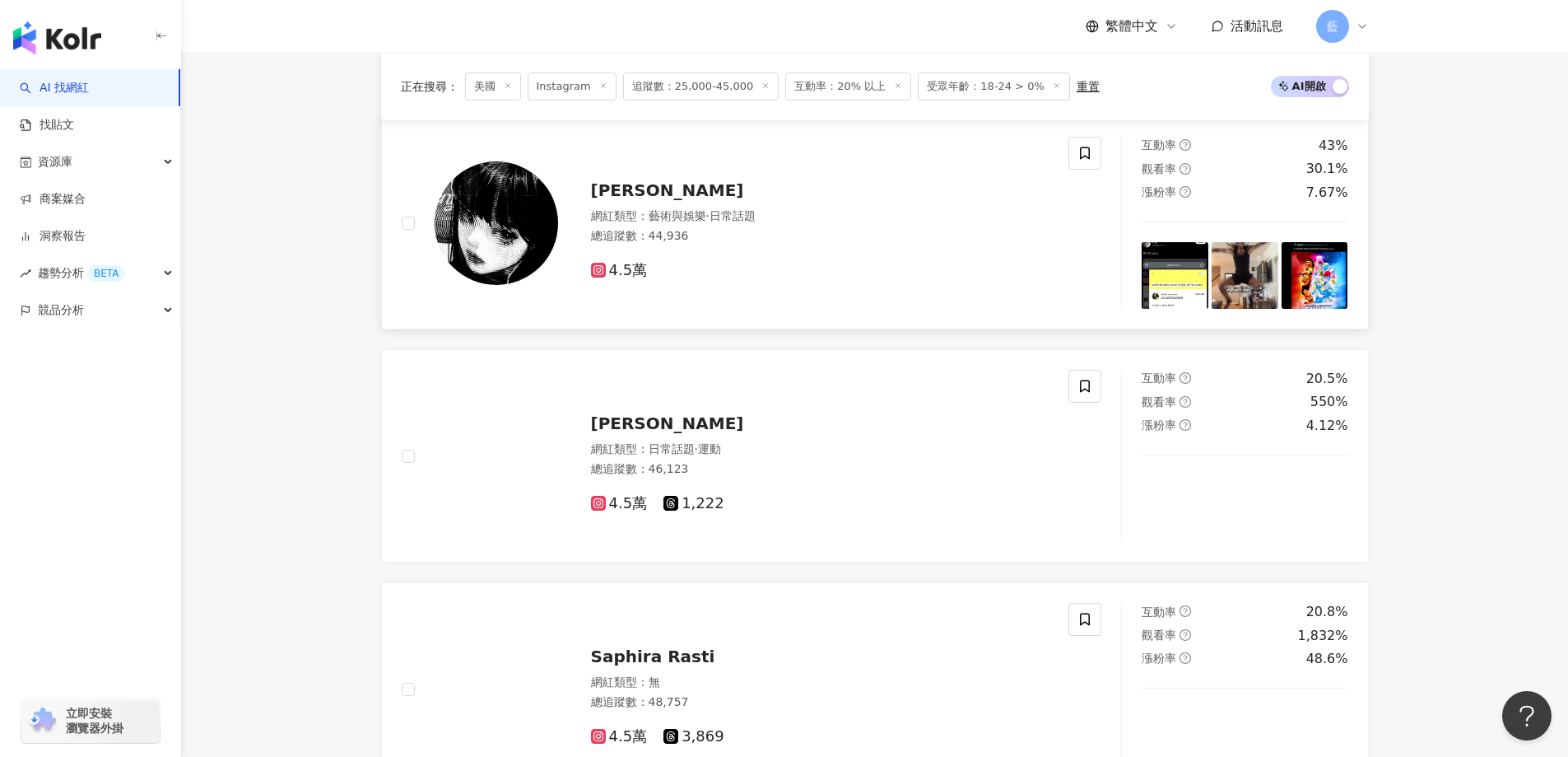
scroll to position [767, 0]
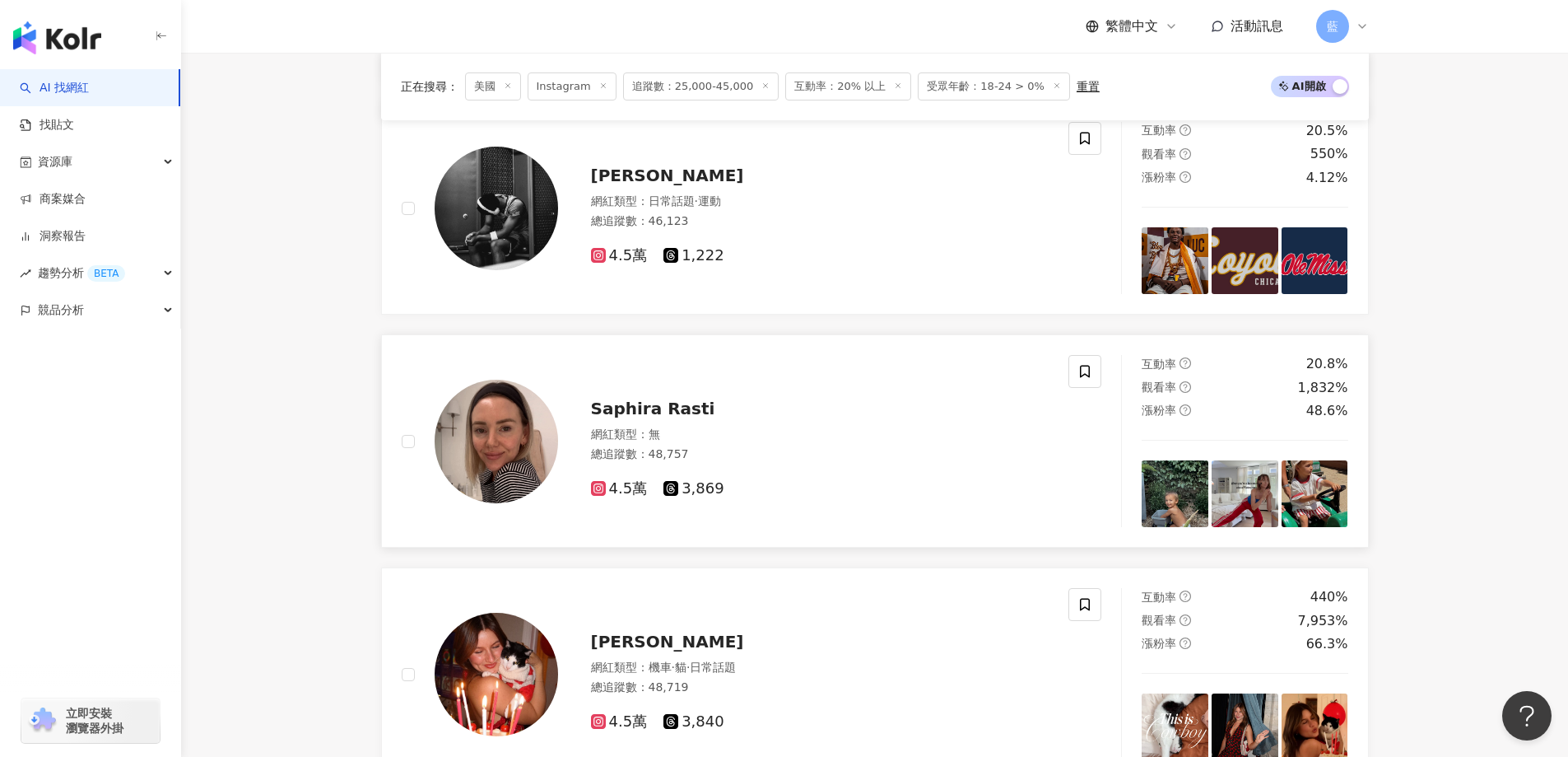
click at [673, 416] on span "Saphira Rasti" at bounding box center [653, 409] width 124 height 20
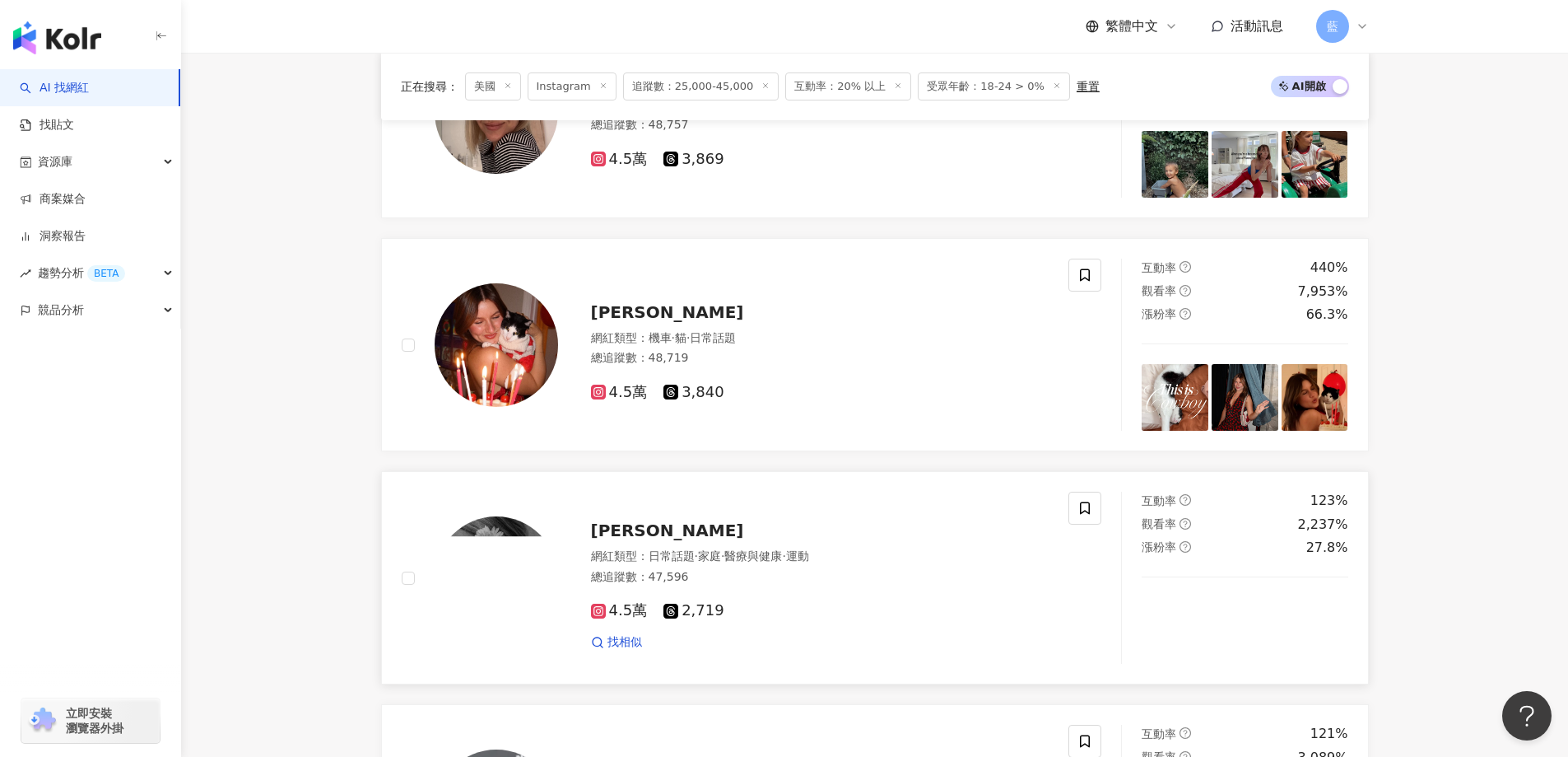
scroll to position [1508, 0]
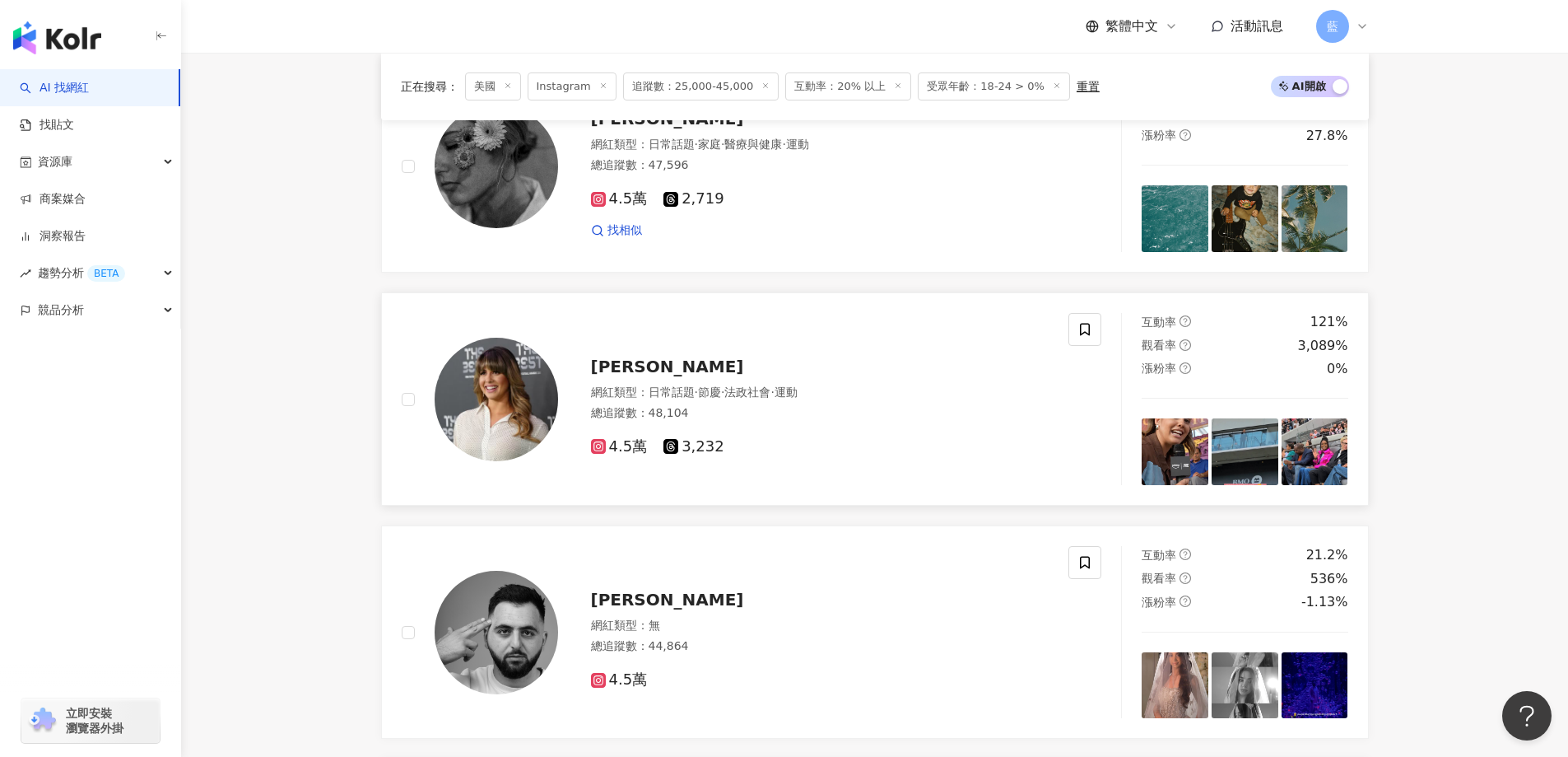
click at [686, 372] on span "Eduarda Pavão" at bounding box center [667, 366] width 153 height 20
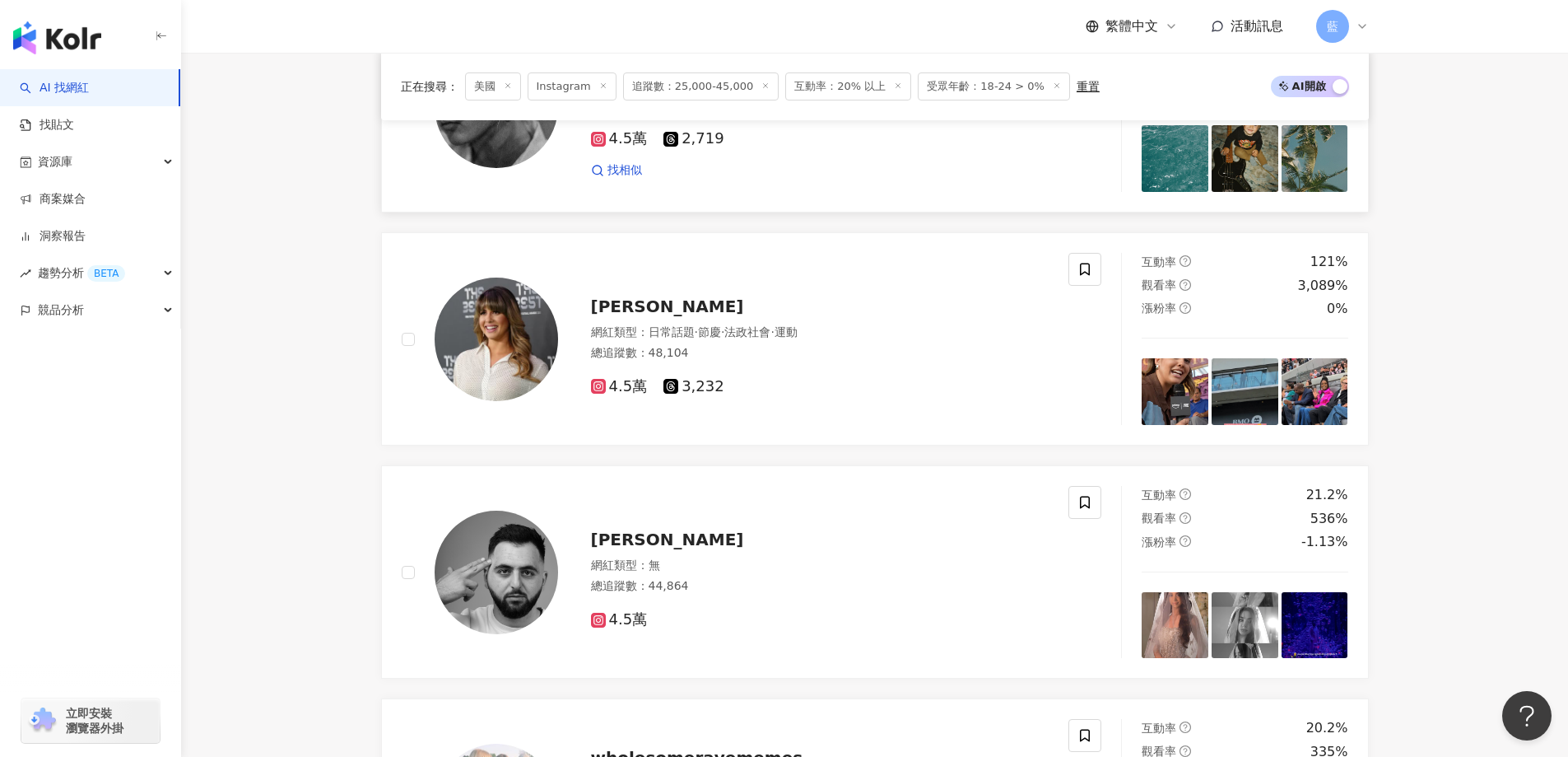
scroll to position [1425, 0]
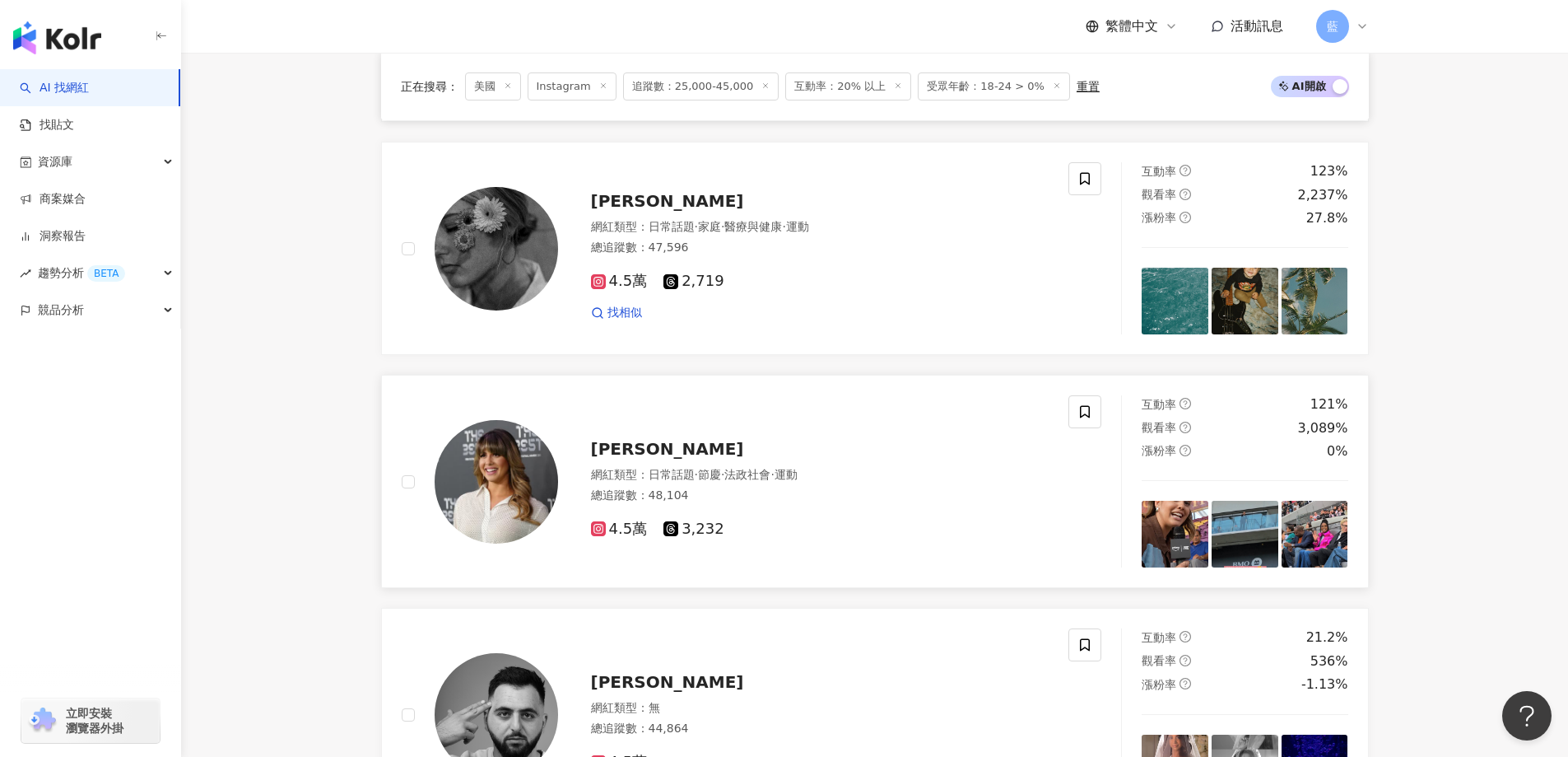
click at [696, 459] on span "Eduarda Pavão" at bounding box center [667, 449] width 153 height 20
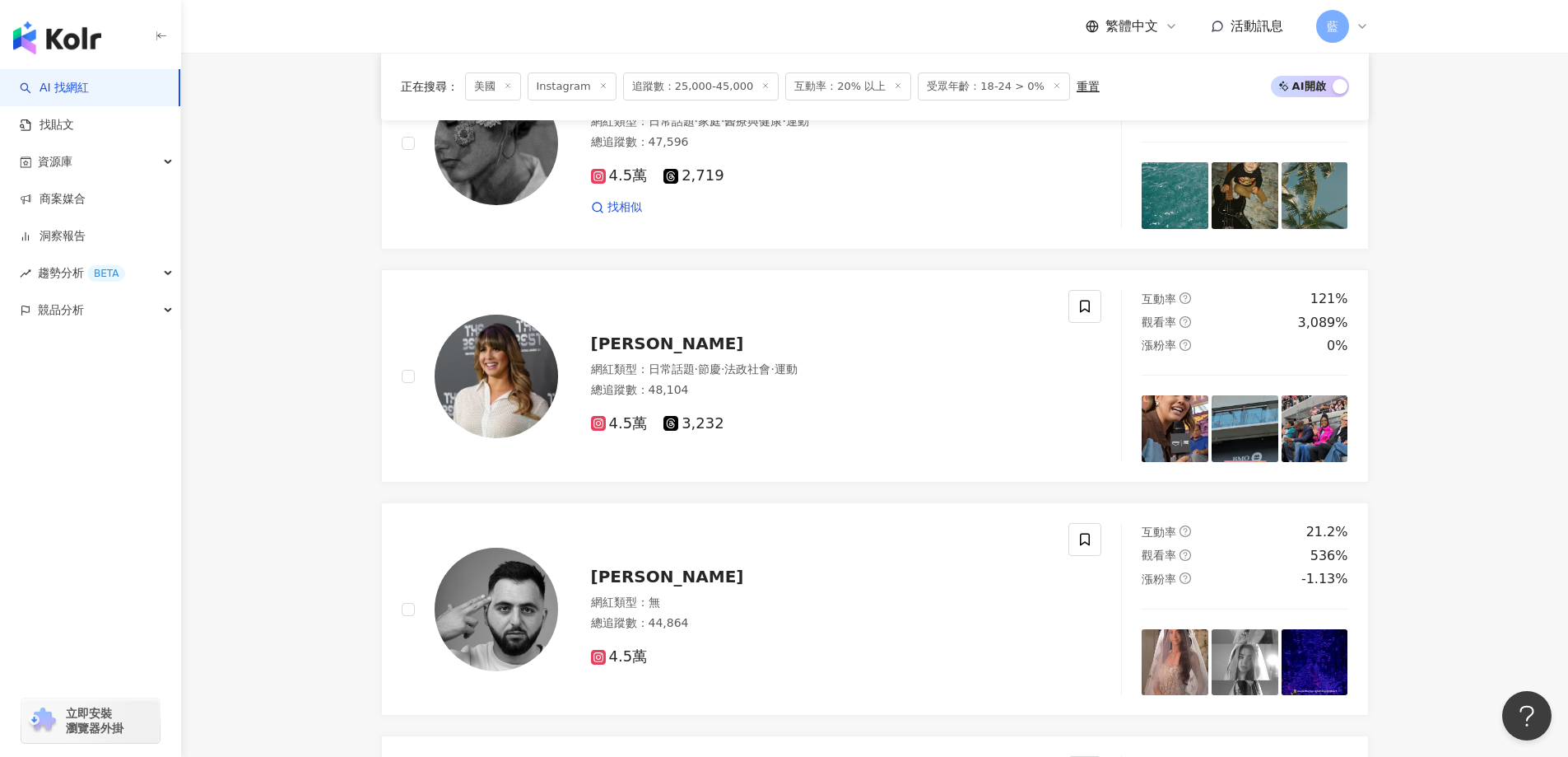
scroll to position [1672, 0]
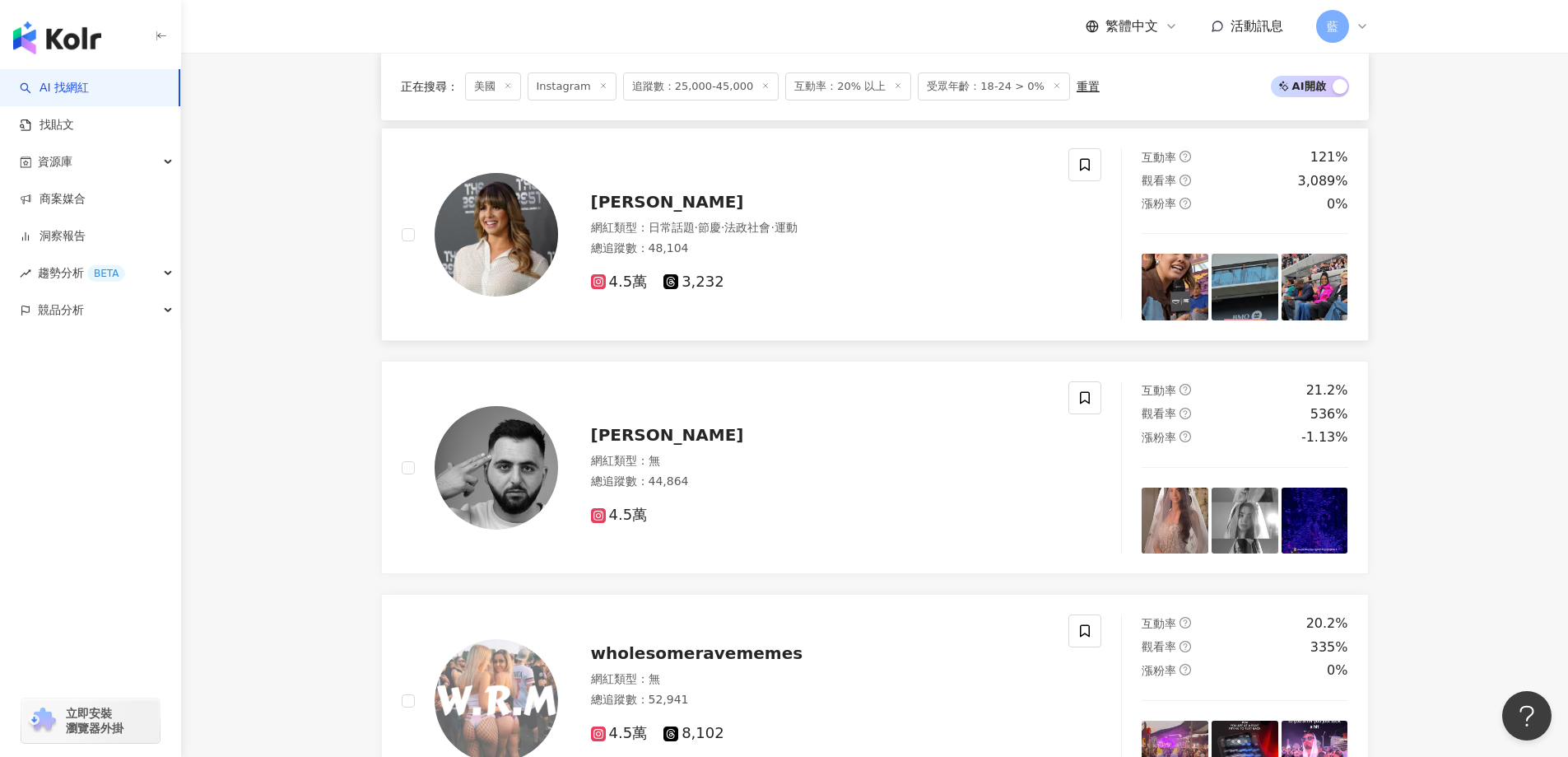
click at [641, 207] on span "Eduarda Pavão" at bounding box center [667, 202] width 153 height 20
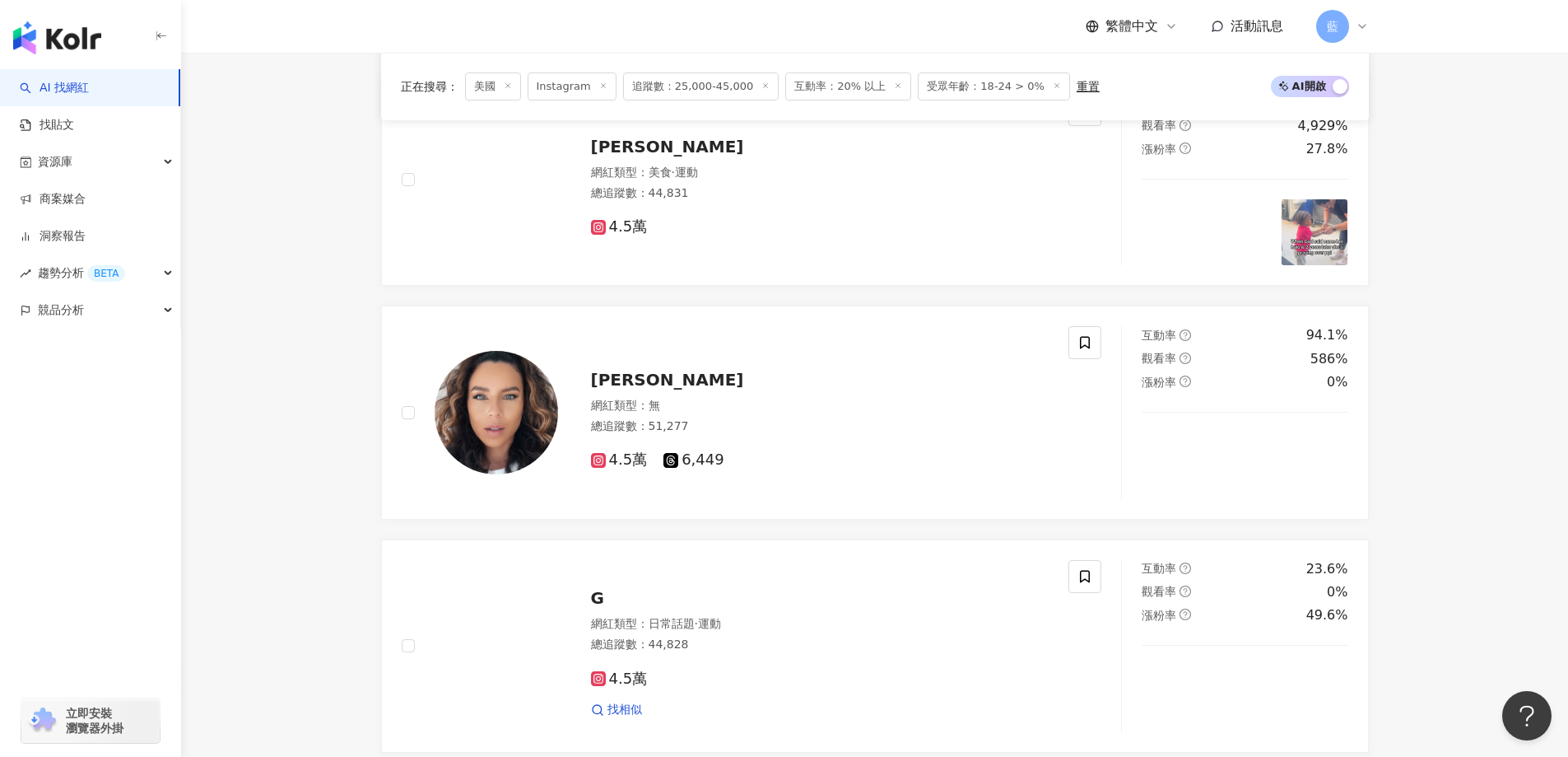
scroll to position [2660, 0]
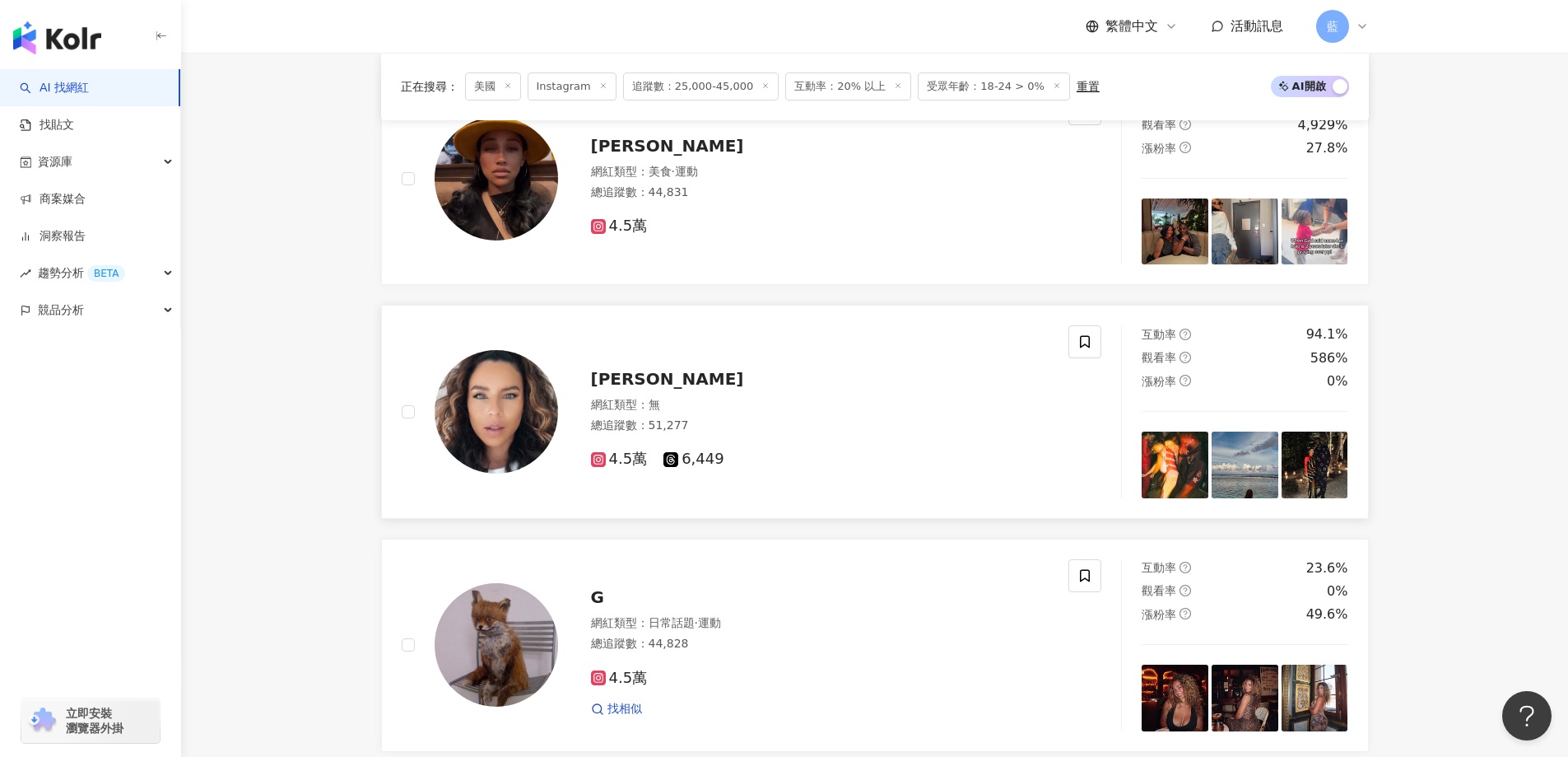
click at [660, 389] on span "Nicole Lyn" at bounding box center [667, 379] width 153 height 20
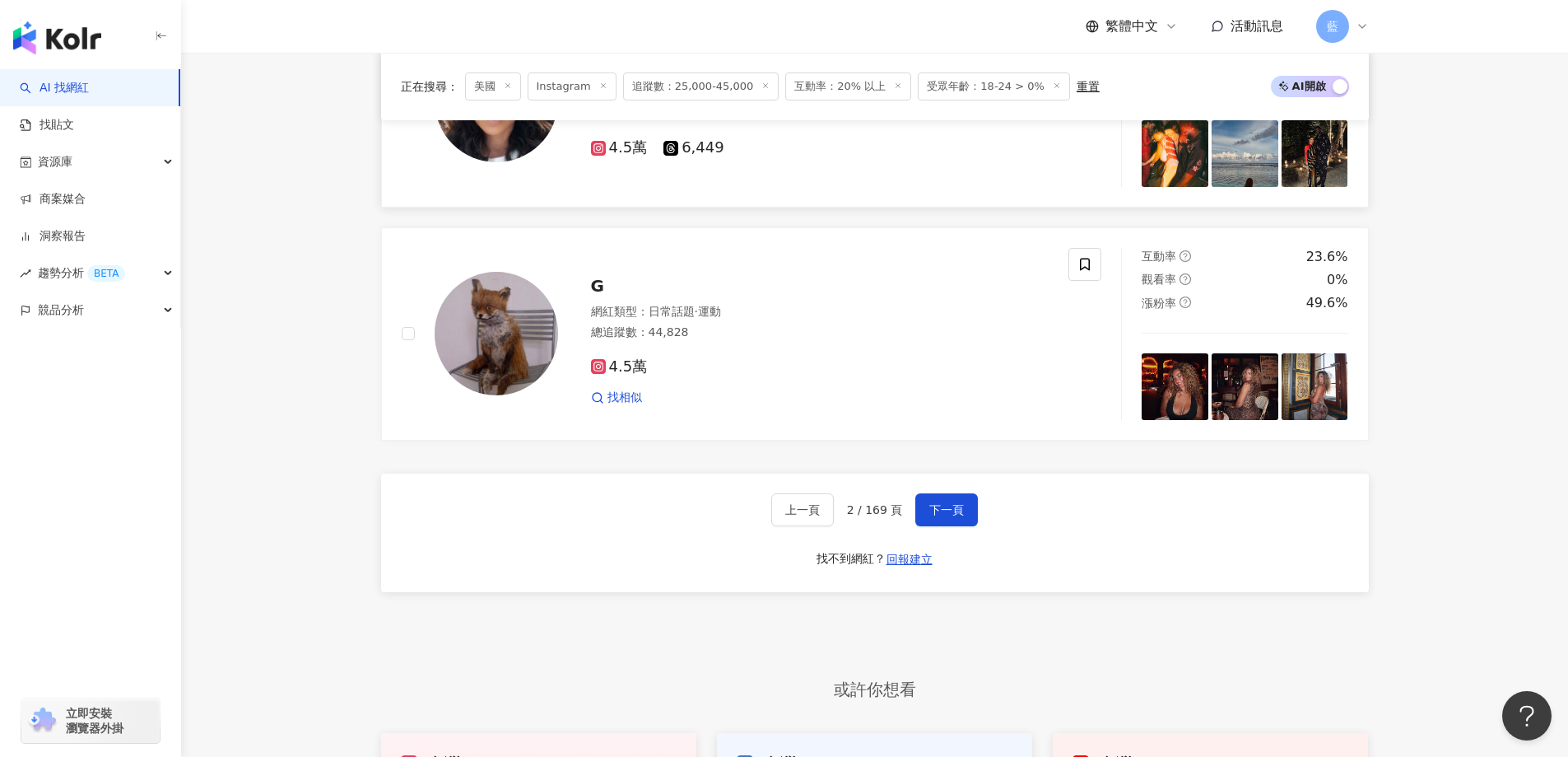
scroll to position [2989, 0]
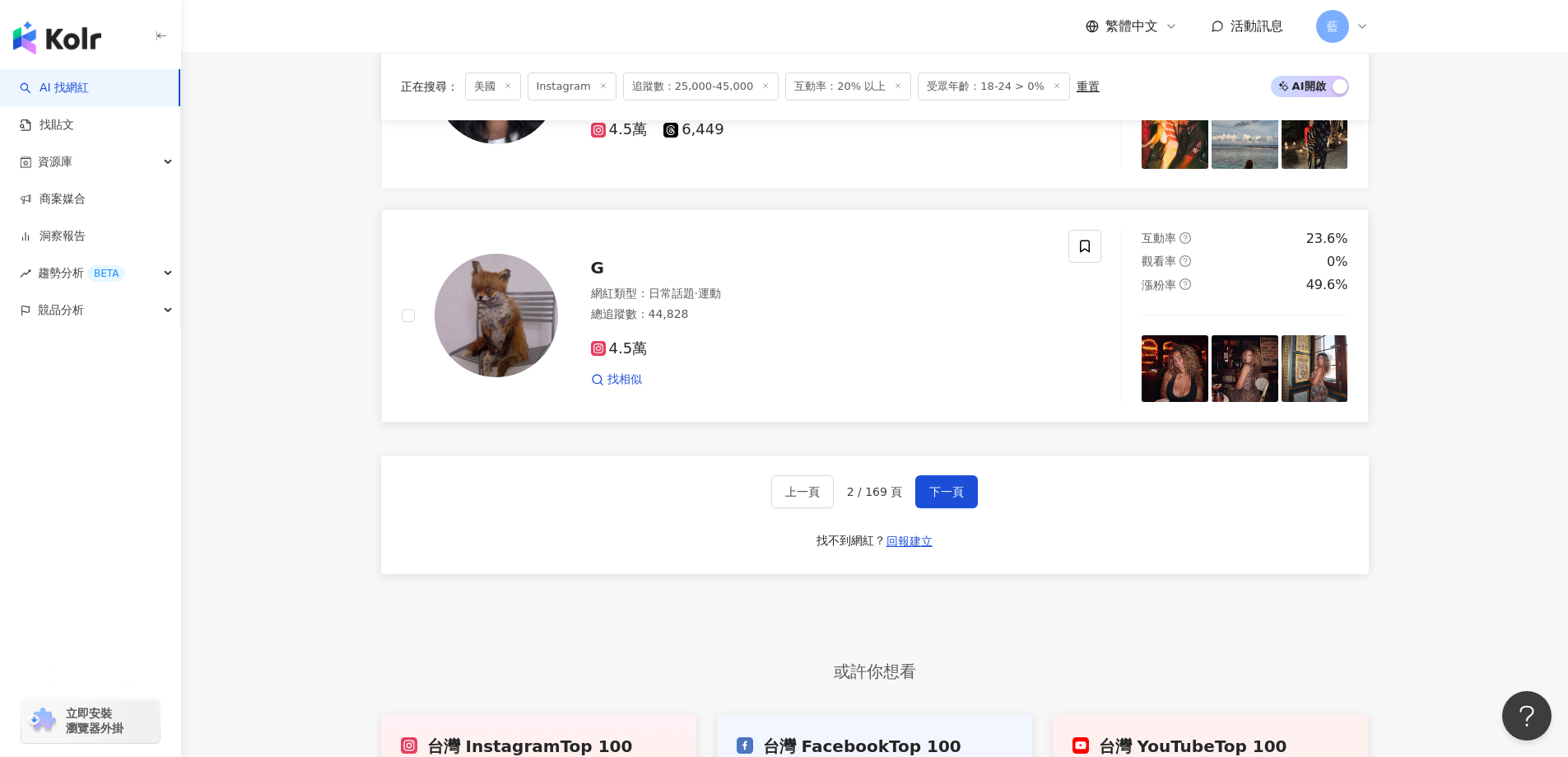
click at [596, 278] on span "G" at bounding box center [597, 268] width 13 height 20
click at [941, 497] on span "下一頁" at bounding box center [946, 491] width 35 height 13
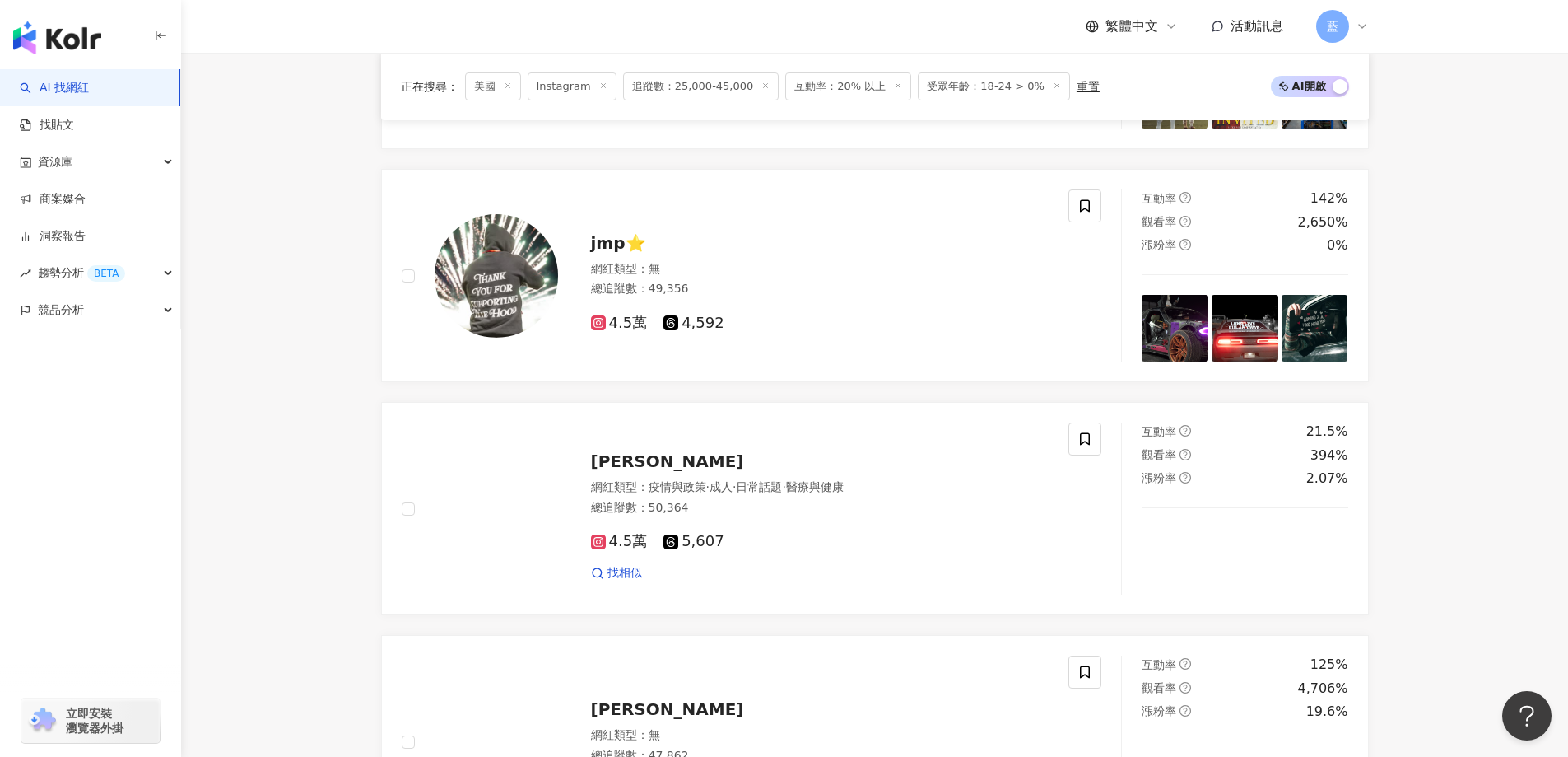
scroll to position [1309, 0]
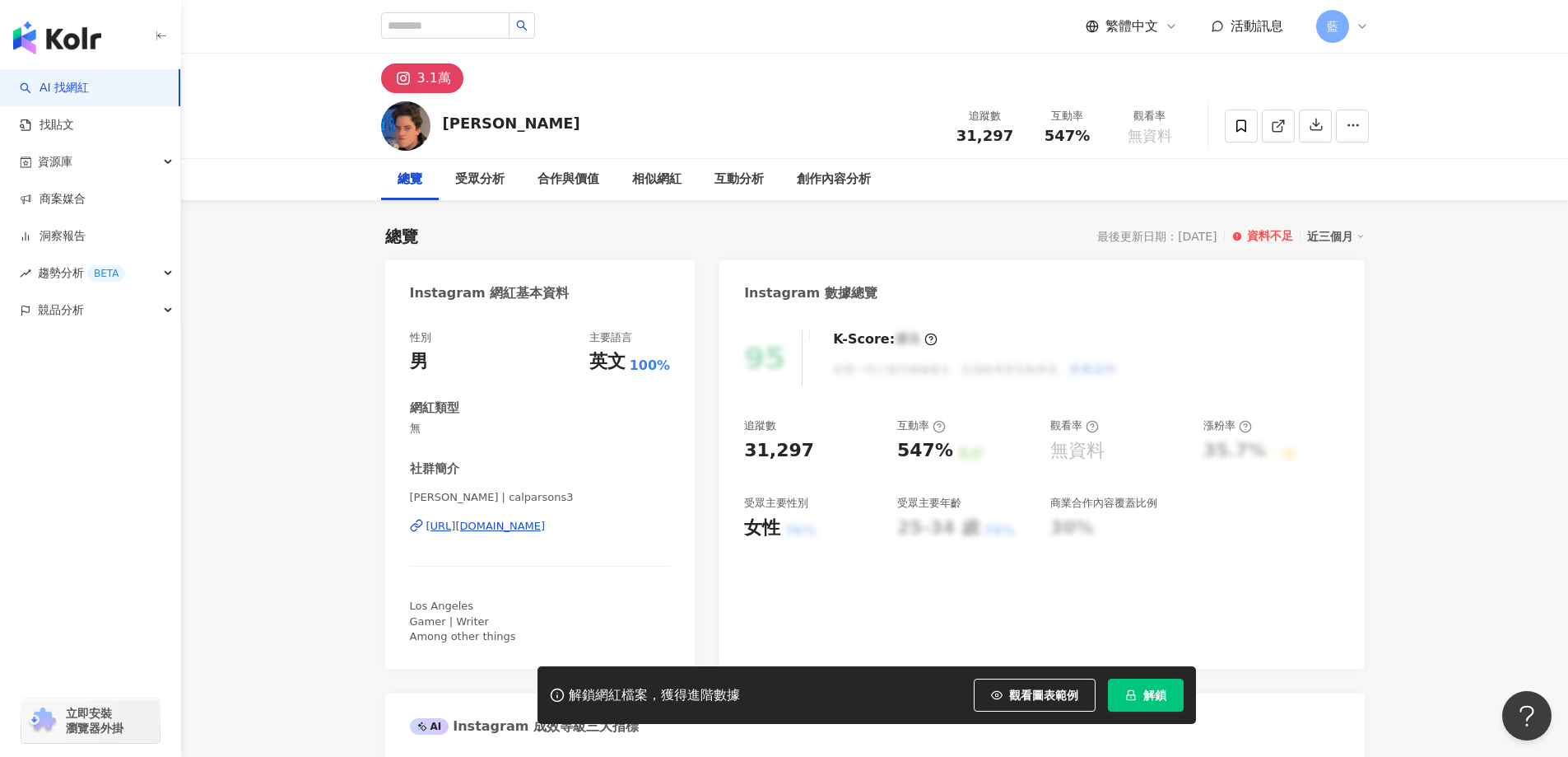
click at [614, 537] on div "Cal Parsons | calparsons3 https://www.instagram.com/calparsons3/" at bounding box center [540, 538] width 261 height 97
click at [592, 534] on div "Cal Parsons | calparsons3 https://www.instagram.com/calparsons3/" at bounding box center [540, 538] width 261 height 97
click at [545, 526] on div "https://www.instagram.com/calparsons3/" at bounding box center [485, 526] width 119 height 15
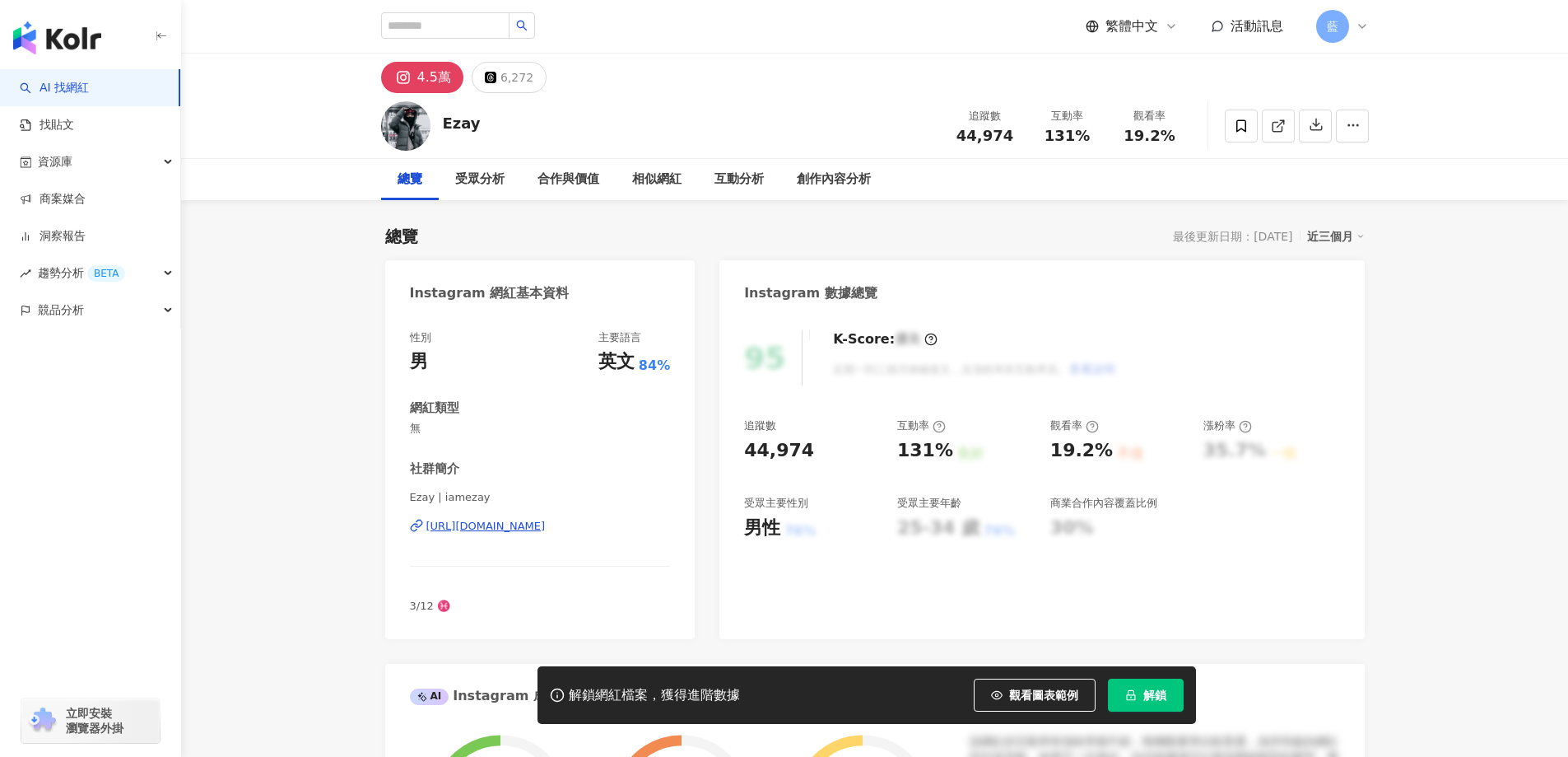
click at [545, 532] on div "https://www.instagram.com/iamezay/" at bounding box center [485, 526] width 119 height 15
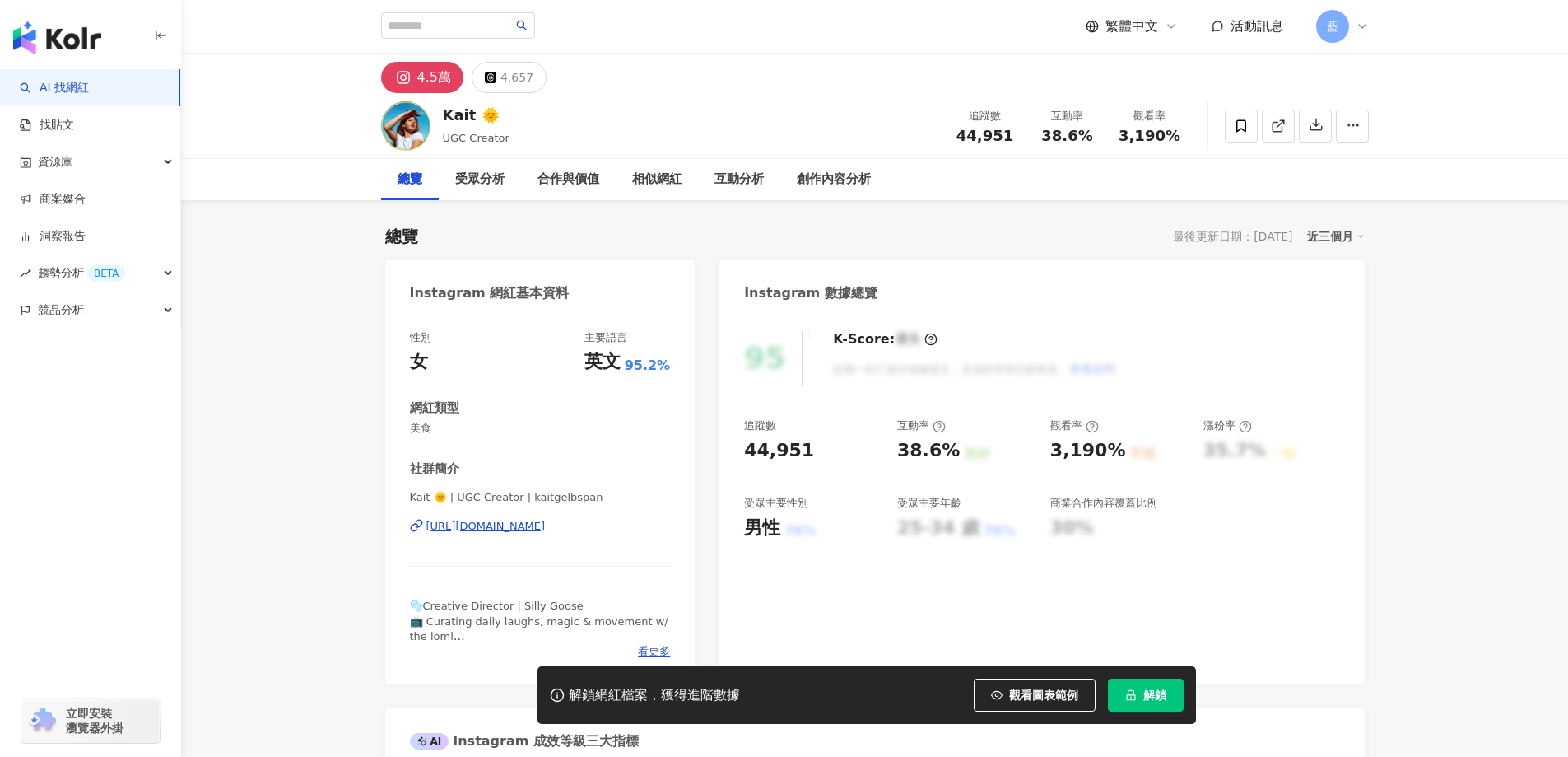
click at [545, 526] on div "[URL][DOMAIN_NAME]" at bounding box center [485, 526] width 119 height 15
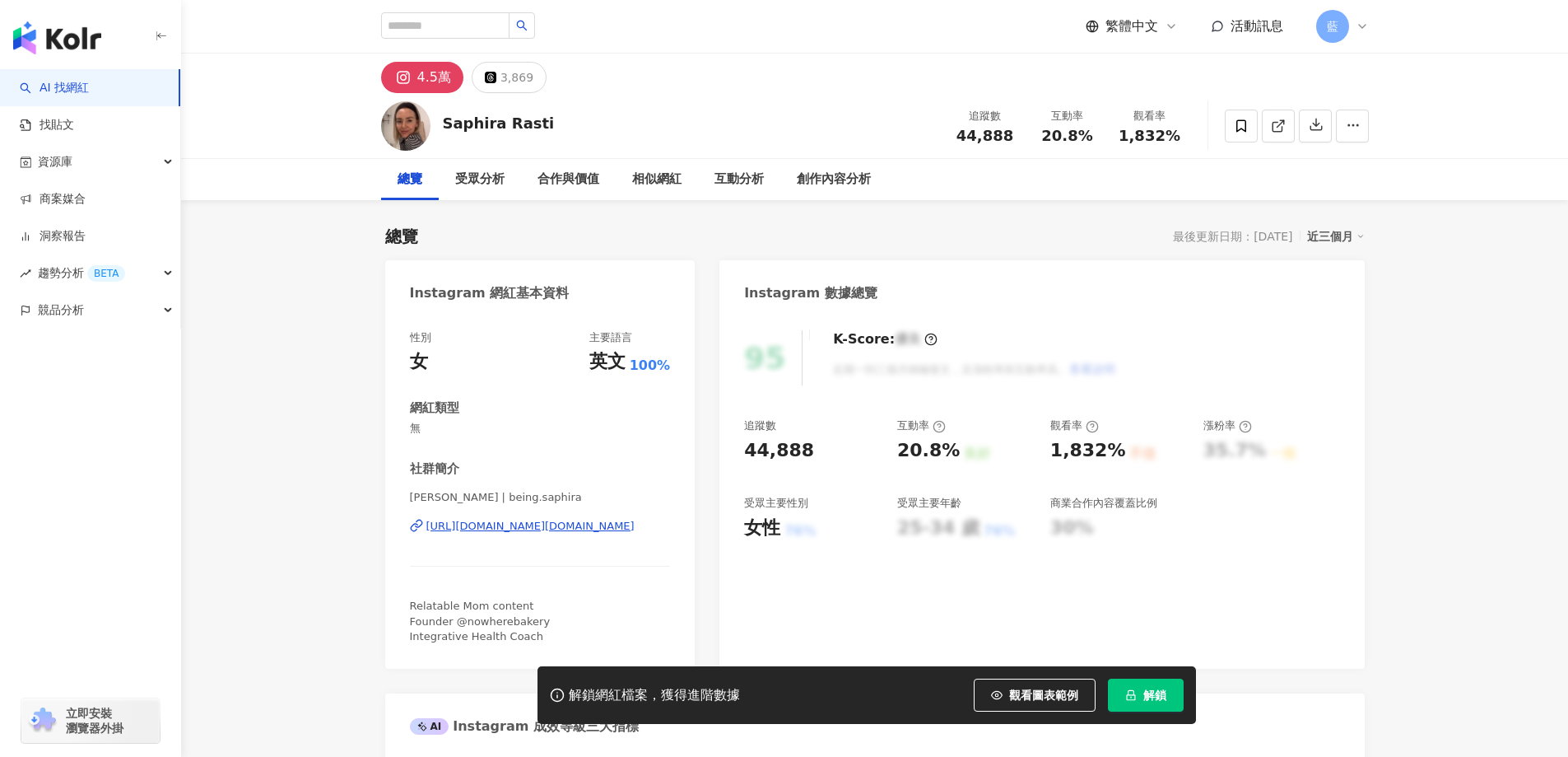
click at [591, 520] on div "https://www.instagram.com/being.saphira/" at bounding box center [530, 526] width 208 height 15
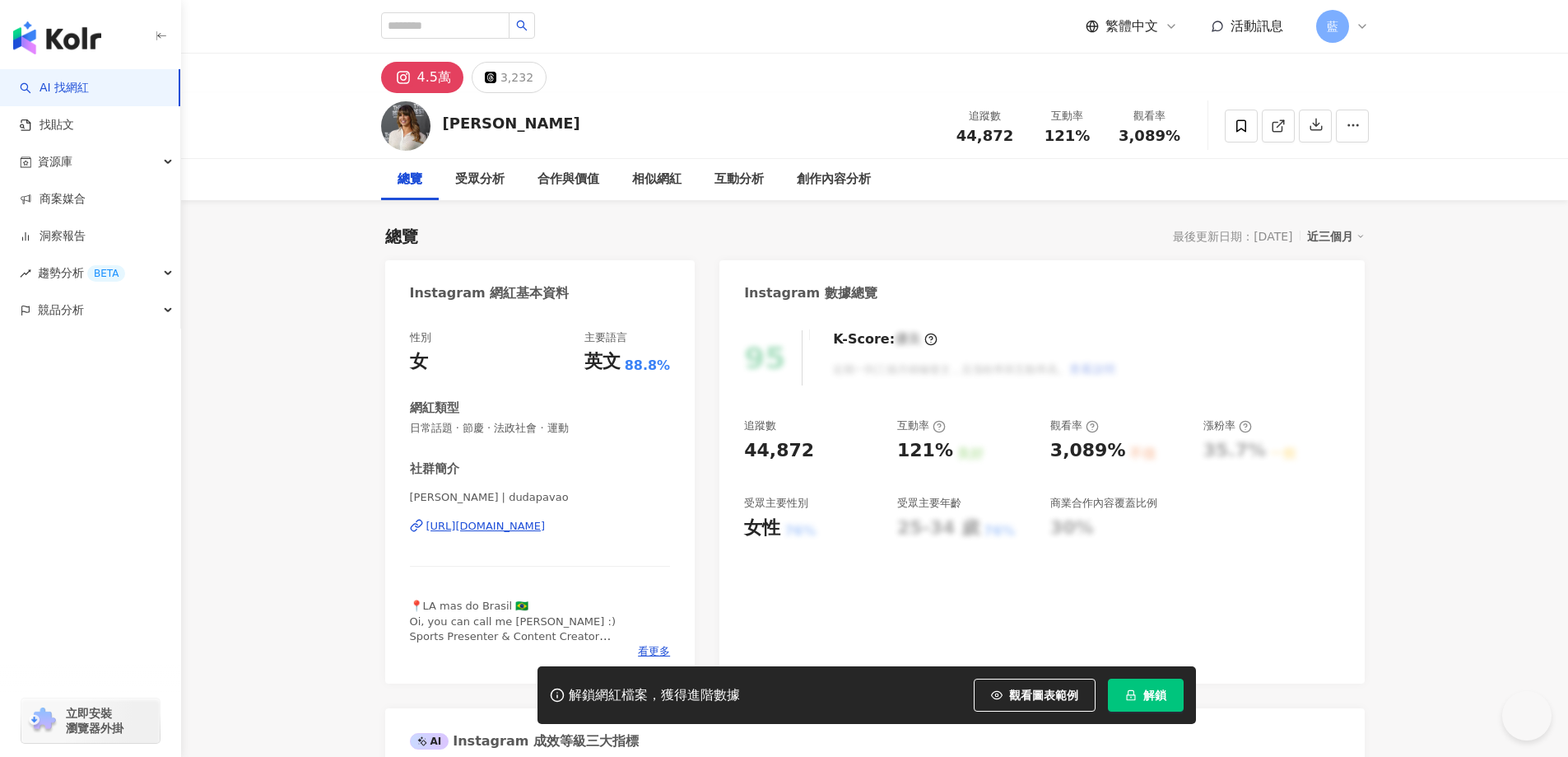
click at [518, 529] on div "https://www.instagram.com/dudapavao/" at bounding box center [485, 526] width 119 height 15
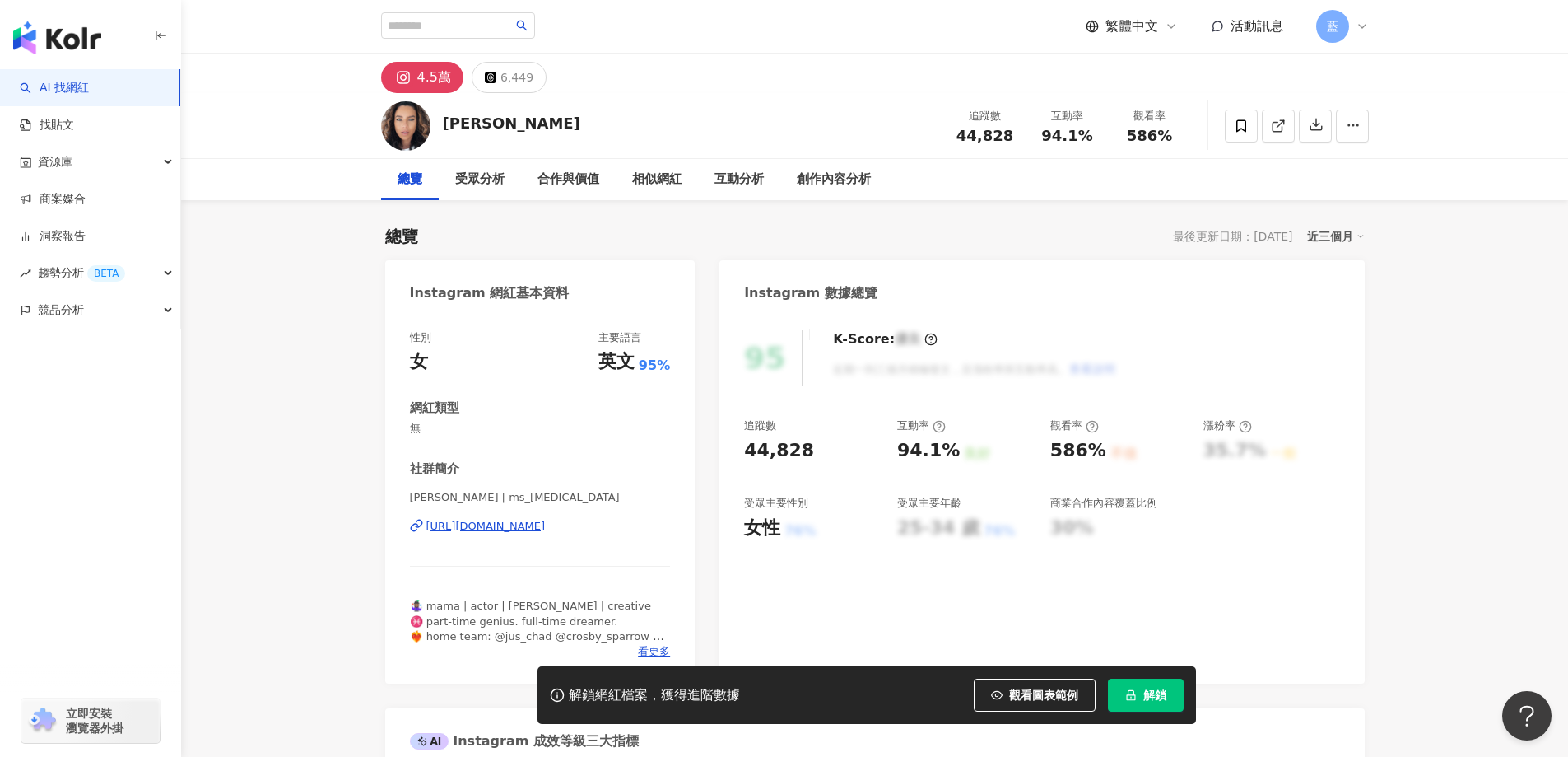
click at [545, 529] on div "https://www.instagram.com/ms_nix/" at bounding box center [485, 526] width 119 height 15
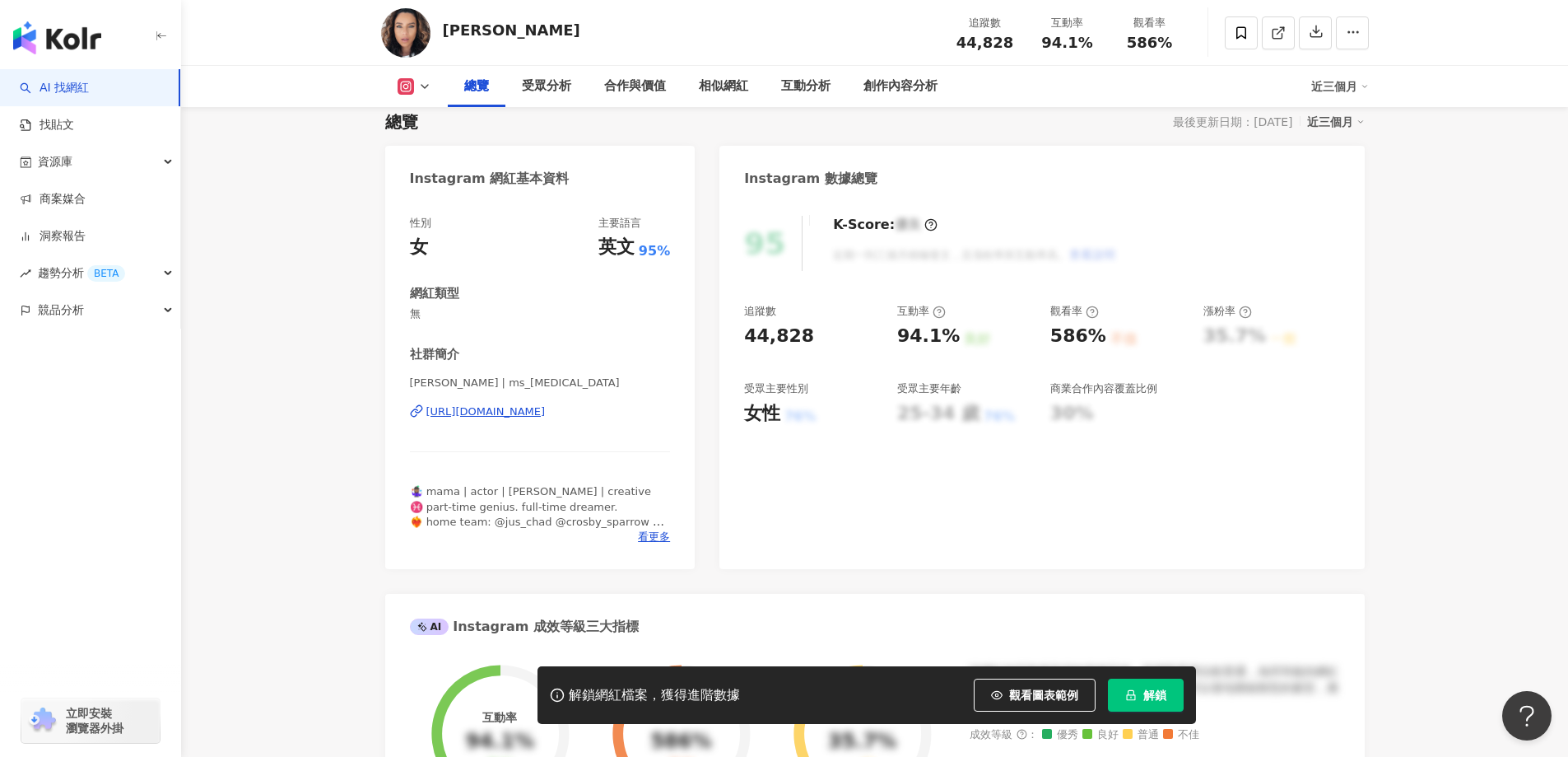
scroll to position [247, 0]
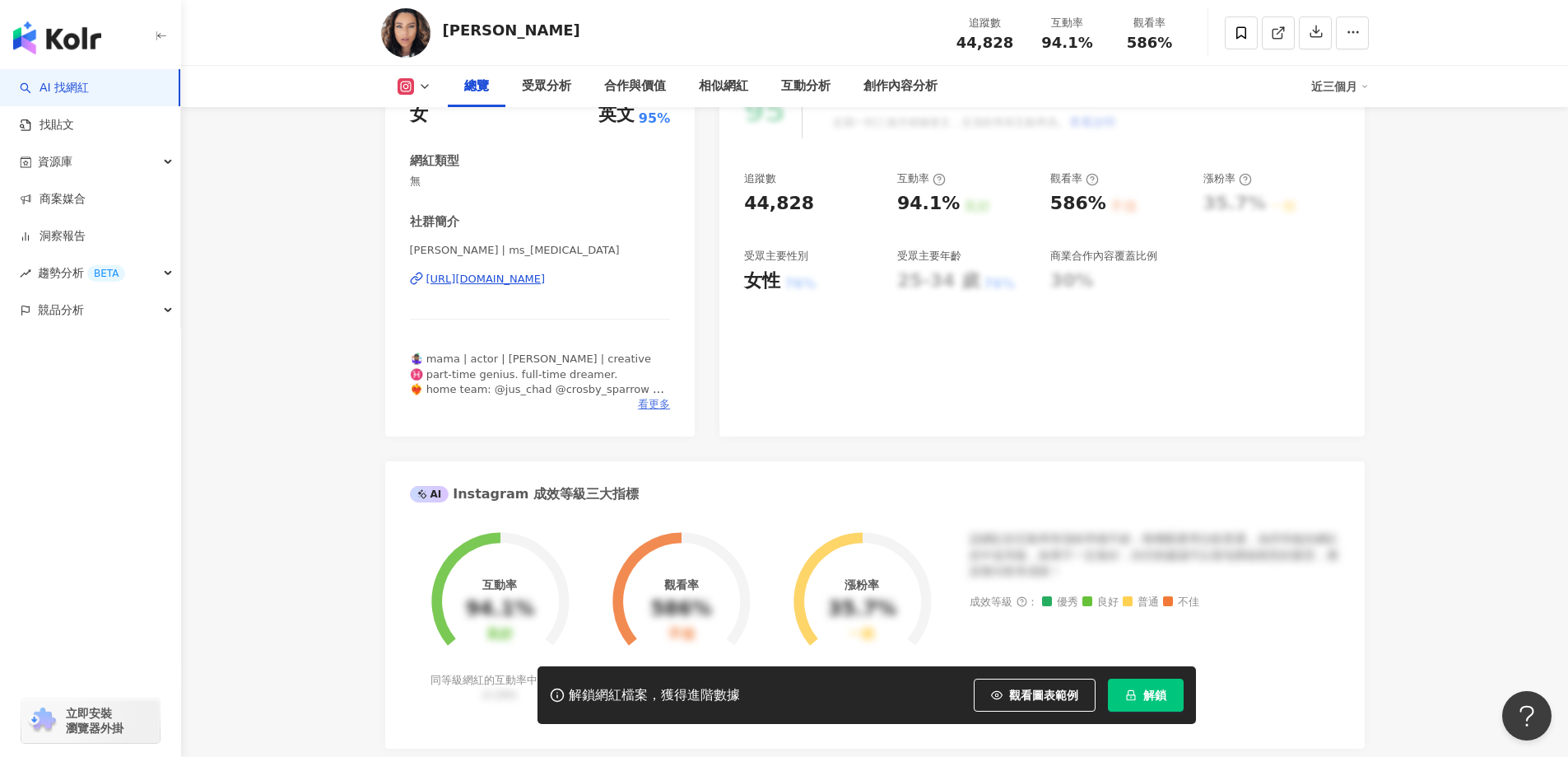
click at [666, 405] on span "看更多" at bounding box center [654, 404] width 32 height 15
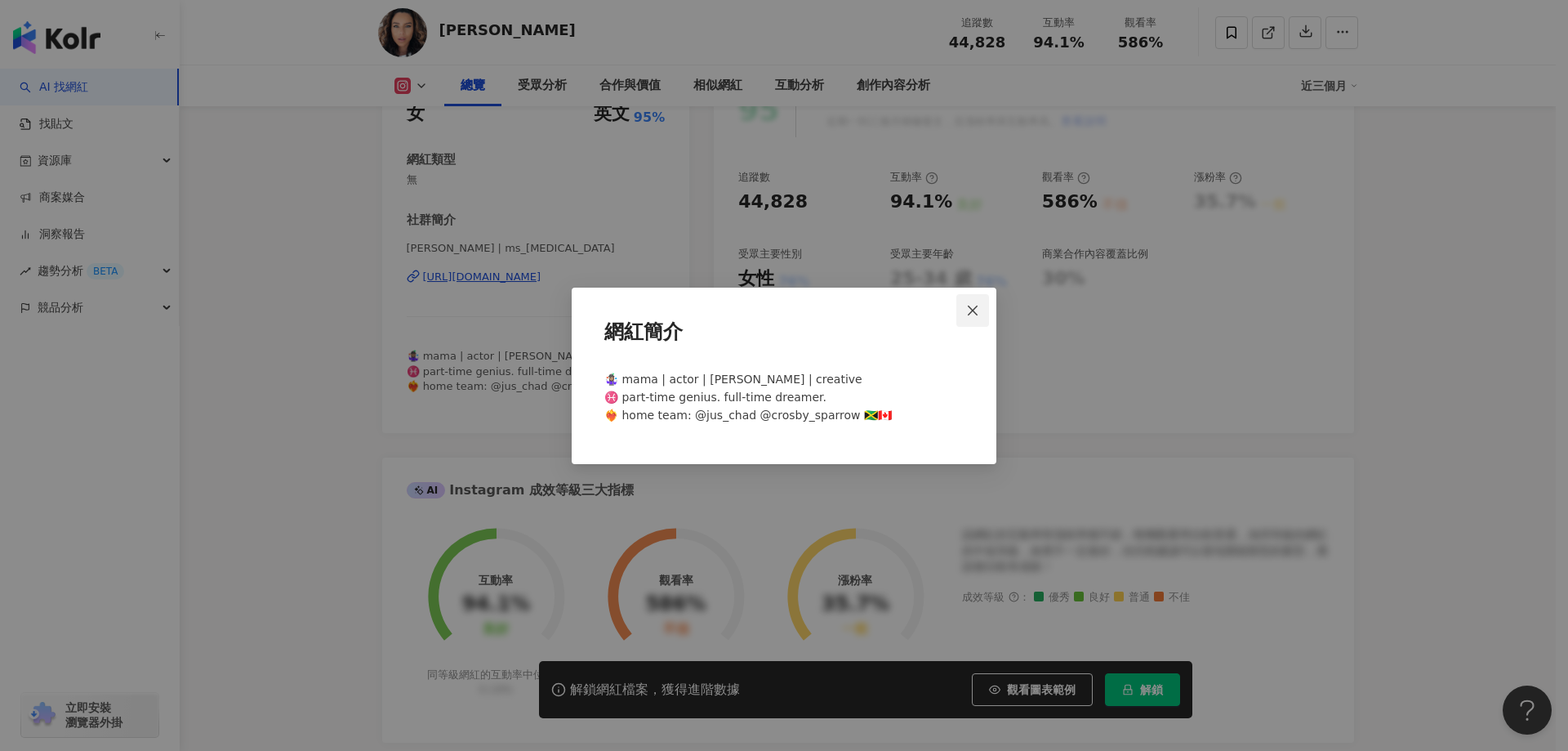
click at [977, 301] on button "Close" at bounding box center [972, 310] width 33 height 33
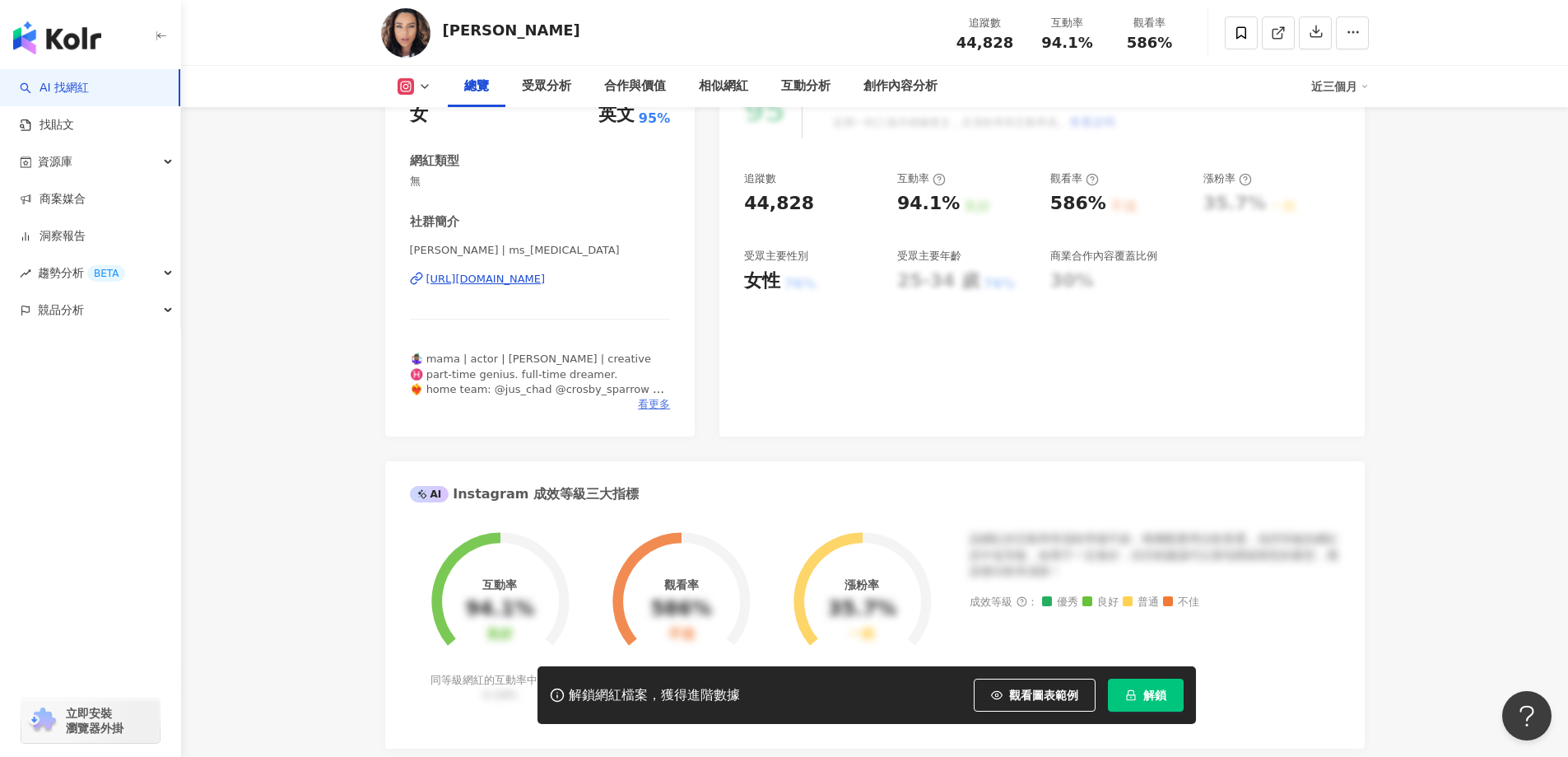
click at [646, 406] on span "看更多" at bounding box center [654, 404] width 32 height 15
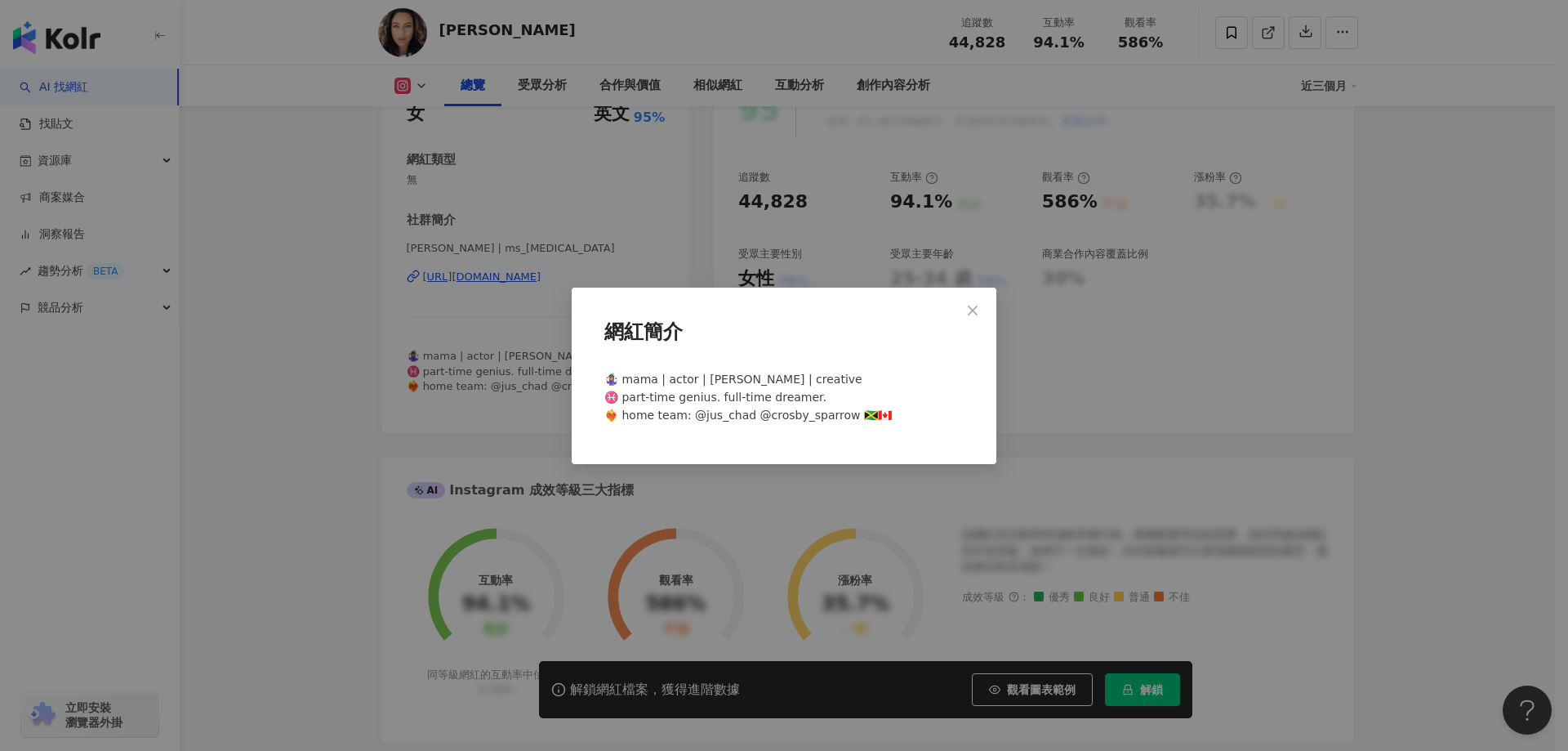
click at [973, 315] on icon "close" at bounding box center [972, 310] width 13 height 13
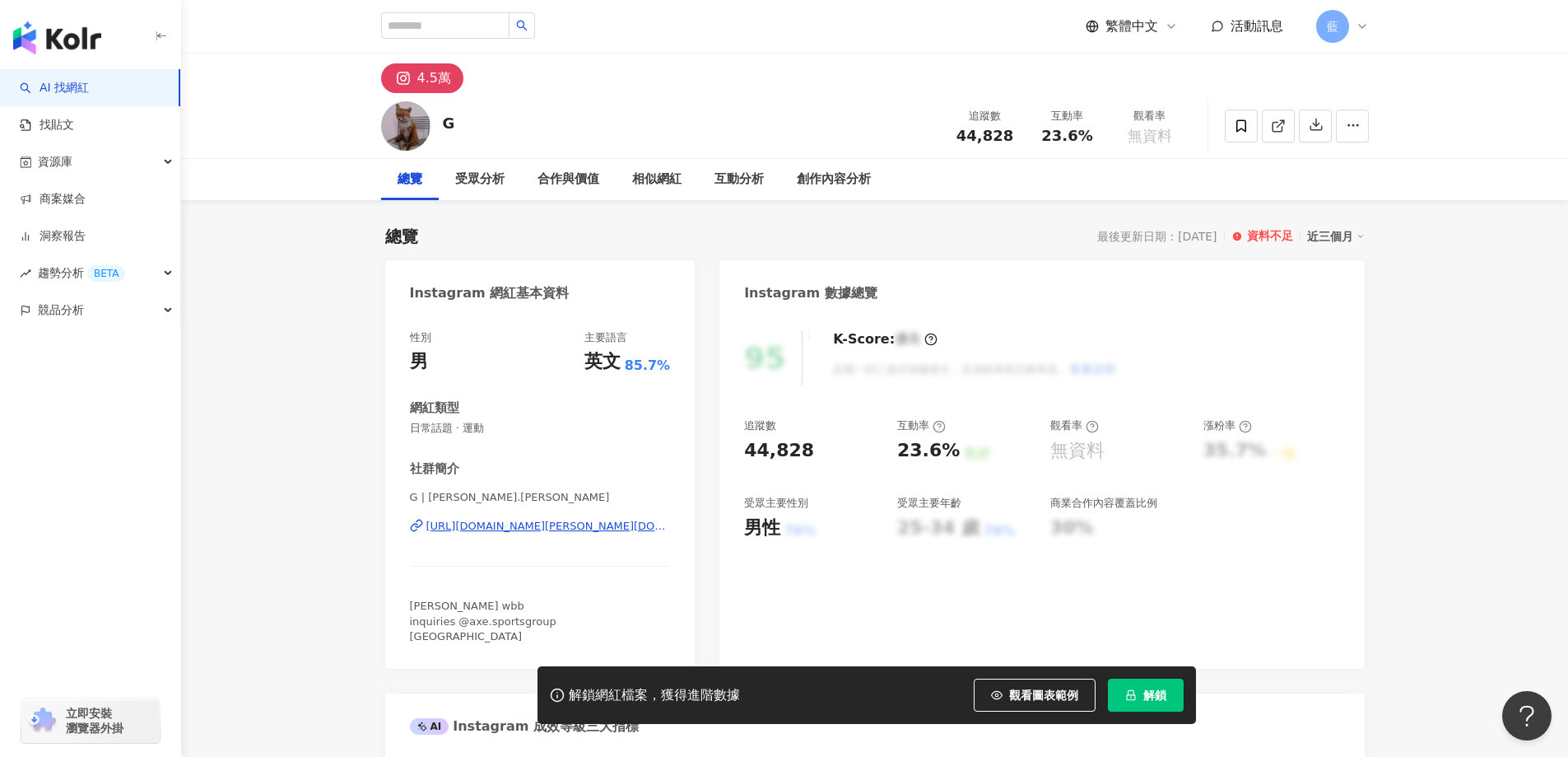
click at [575, 527] on div "[URL][DOMAIN_NAME][PERSON_NAME][DOMAIN_NAME][PERSON_NAME]" at bounding box center [548, 526] width 244 height 15
